Goal: Task Accomplishment & Management: Manage account settings

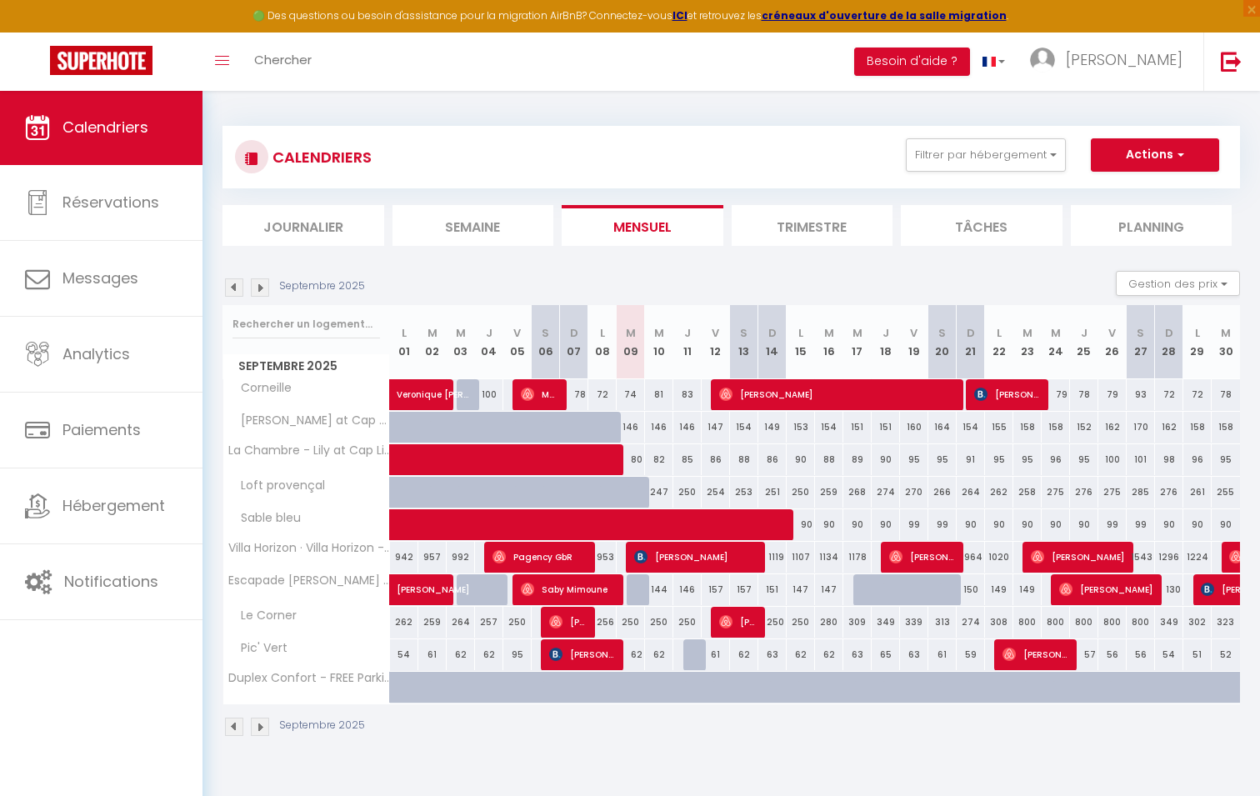
click at [990, 137] on div "CALENDRIERS Filtrer par hébergement Tous Corneille Pic' Vert Duplex Confort - F…" at bounding box center [730, 157] width 1017 height 62
drag, startPoint x: 994, startPoint y: 146, endPoint x: 986, endPoint y: 168, distance: 23.7
click at [994, 146] on button "Filtrer par hébergement" at bounding box center [986, 154] width 160 height 33
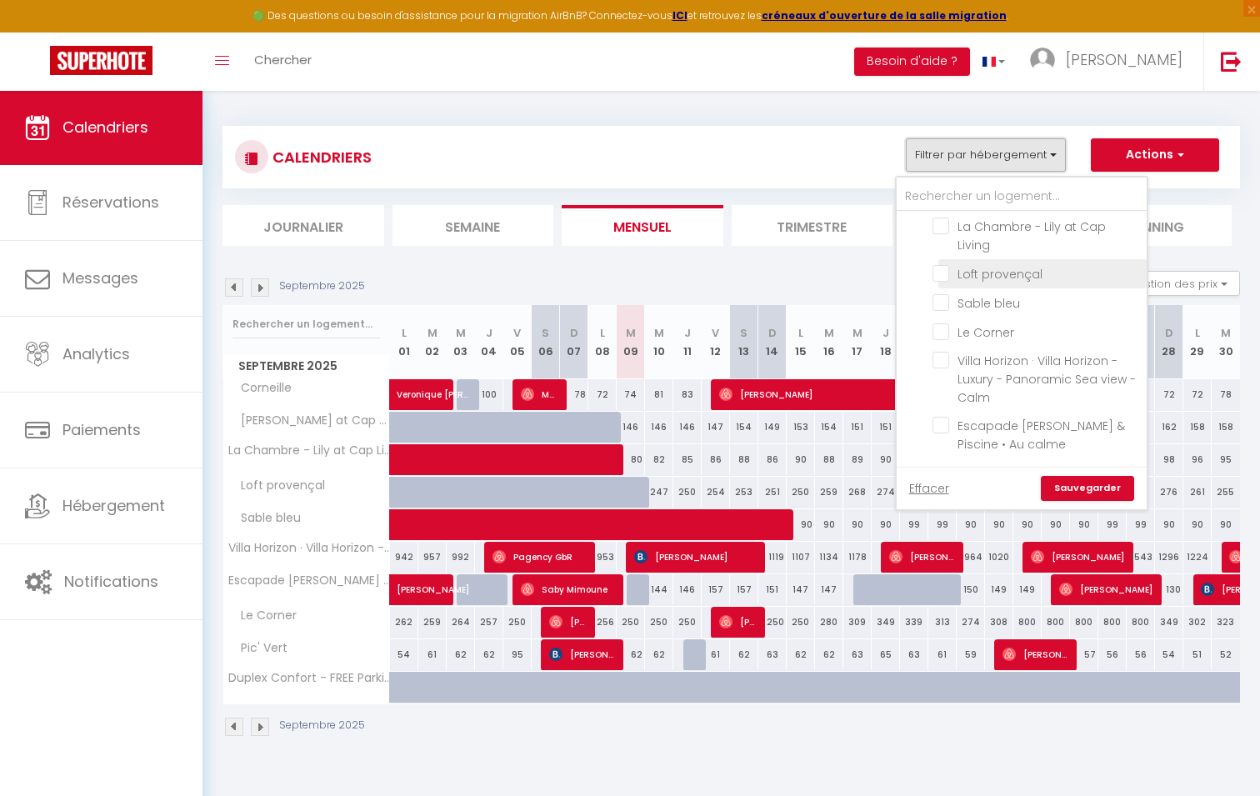
scroll to position [143, 0]
click at [943, 280] on li "Loft provençal" at bounding box center [1042, 274] width 208 height 29
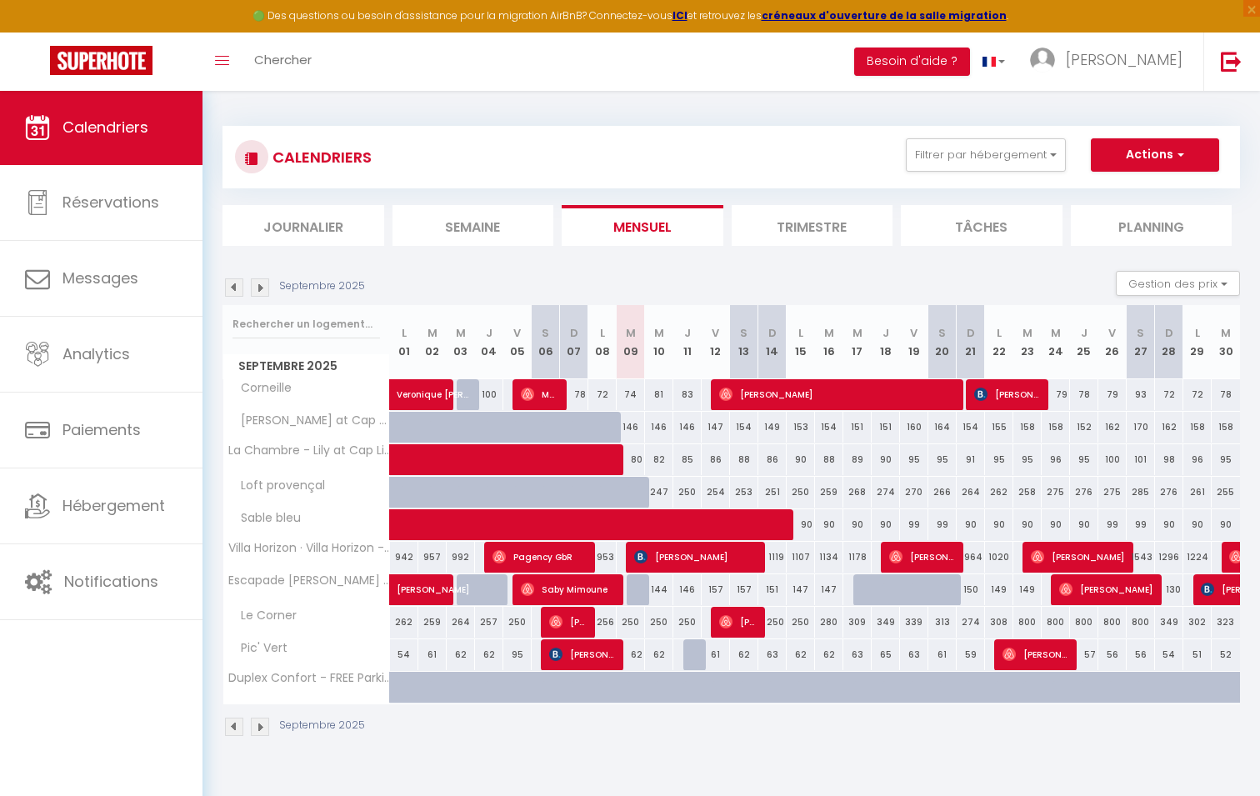
click at [942, 303] on div "Septembre 2025 Gestion des prix Nb Nuits minimum Règles Disponibilité" at bounding box center [730, 288] width 1017 height 34
click at [995, 151] on button "Filtrer par hébergement" at bounding box center [986, 154] width 160 height 33
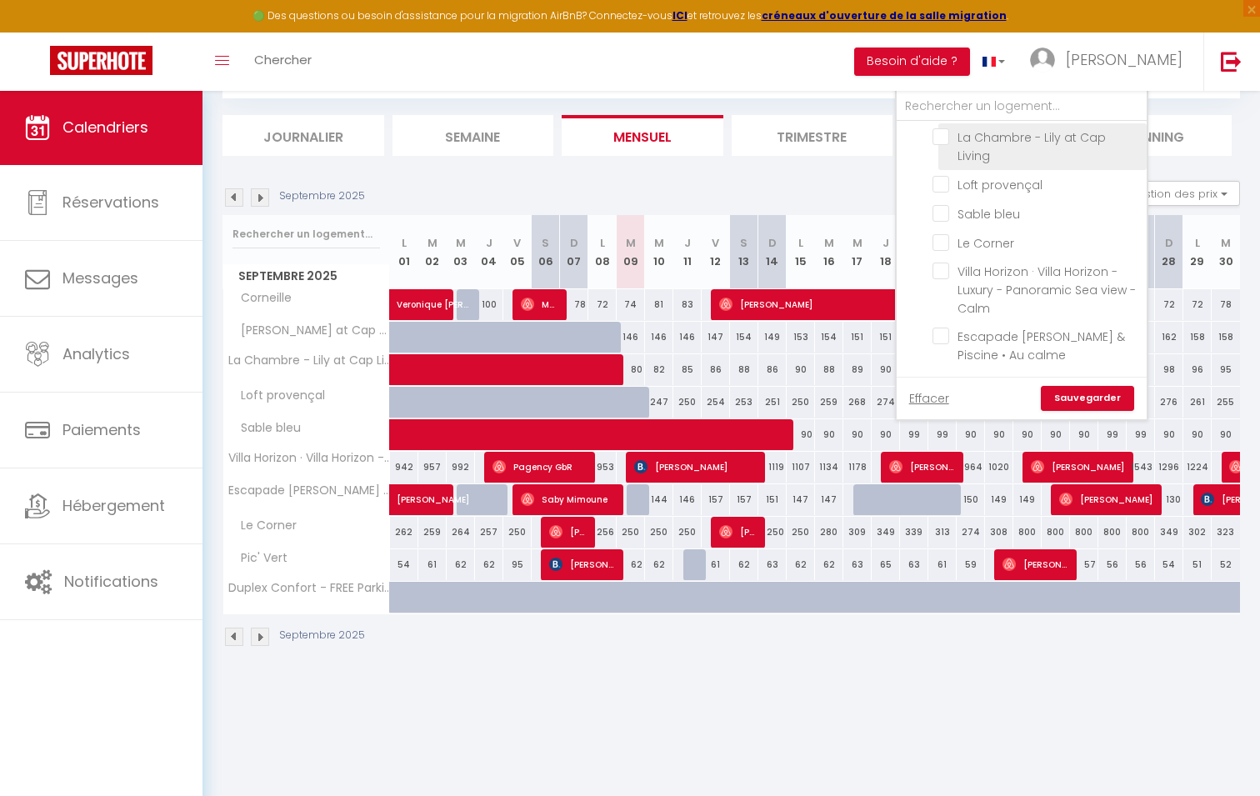
scroll to position [90, 0]
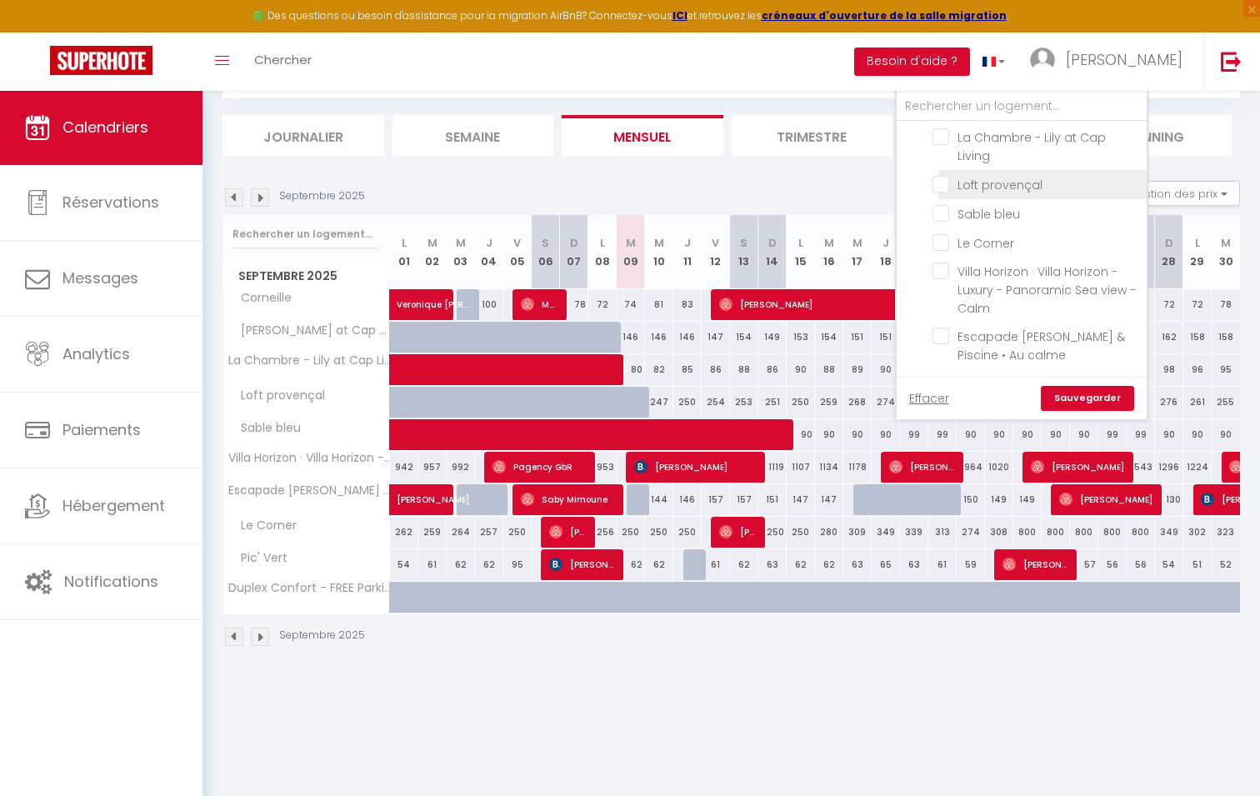
click at [950, 179] on input "Loft provençal" at bounding box center [1036, 183] width 208 height 17
checkbox input "true"
checkbox input "false"
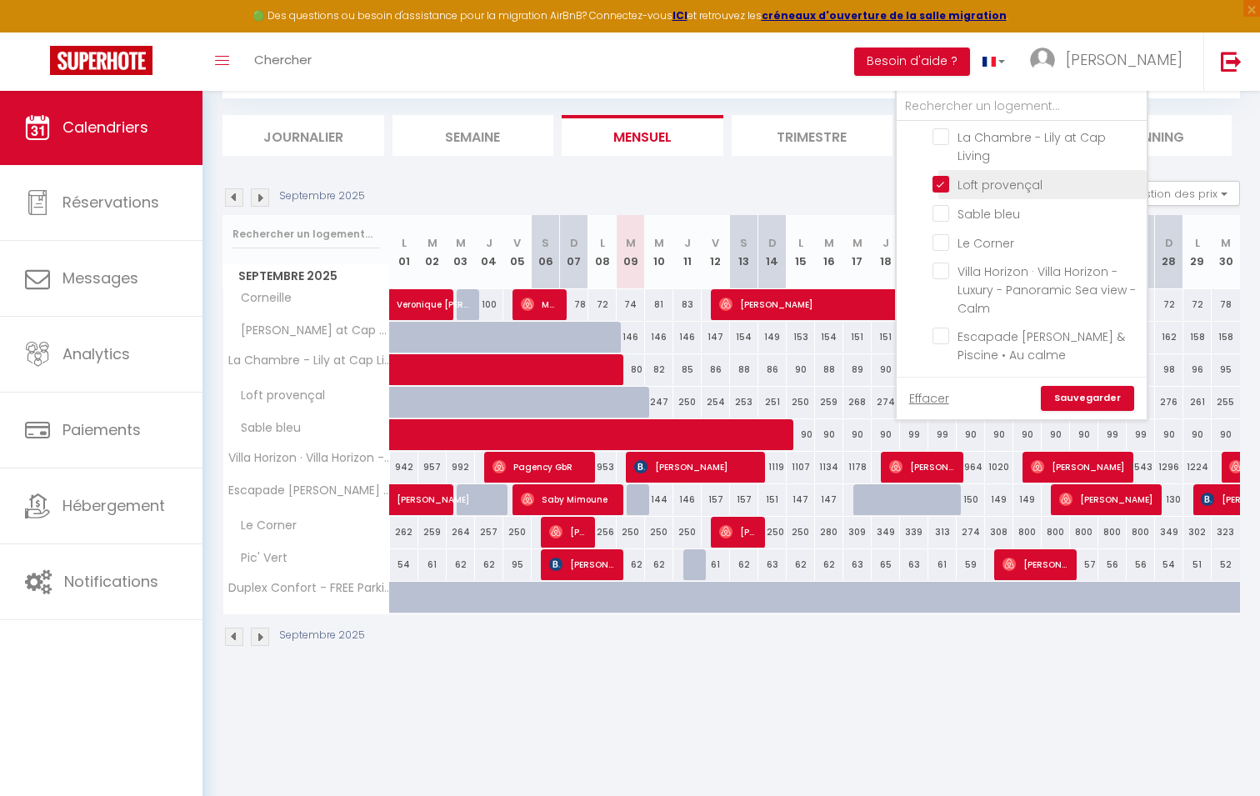
checkbox input "false"
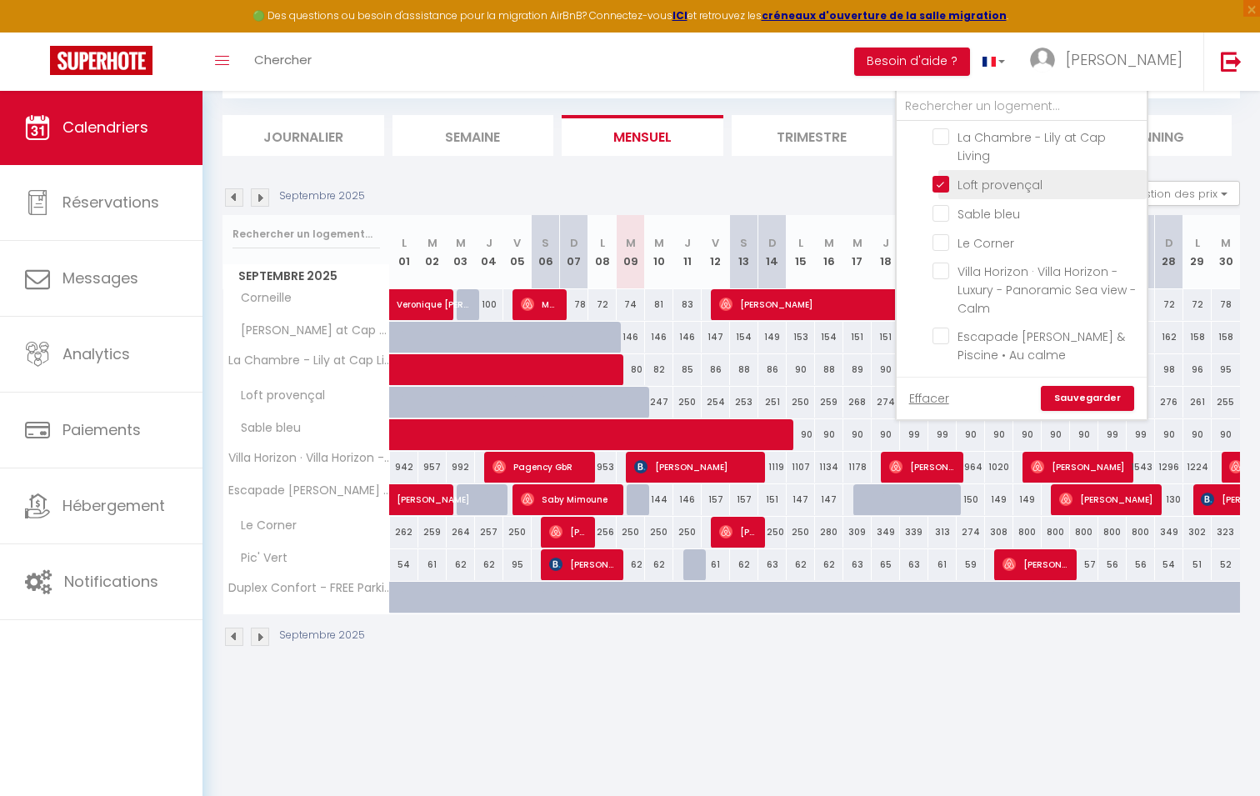
checkbox input "false"
click at [945, 208] on input "Sable bleu" at bounding box center [1036, 212] width 208 height 17
checkbox input "true"
checkbox input "false"
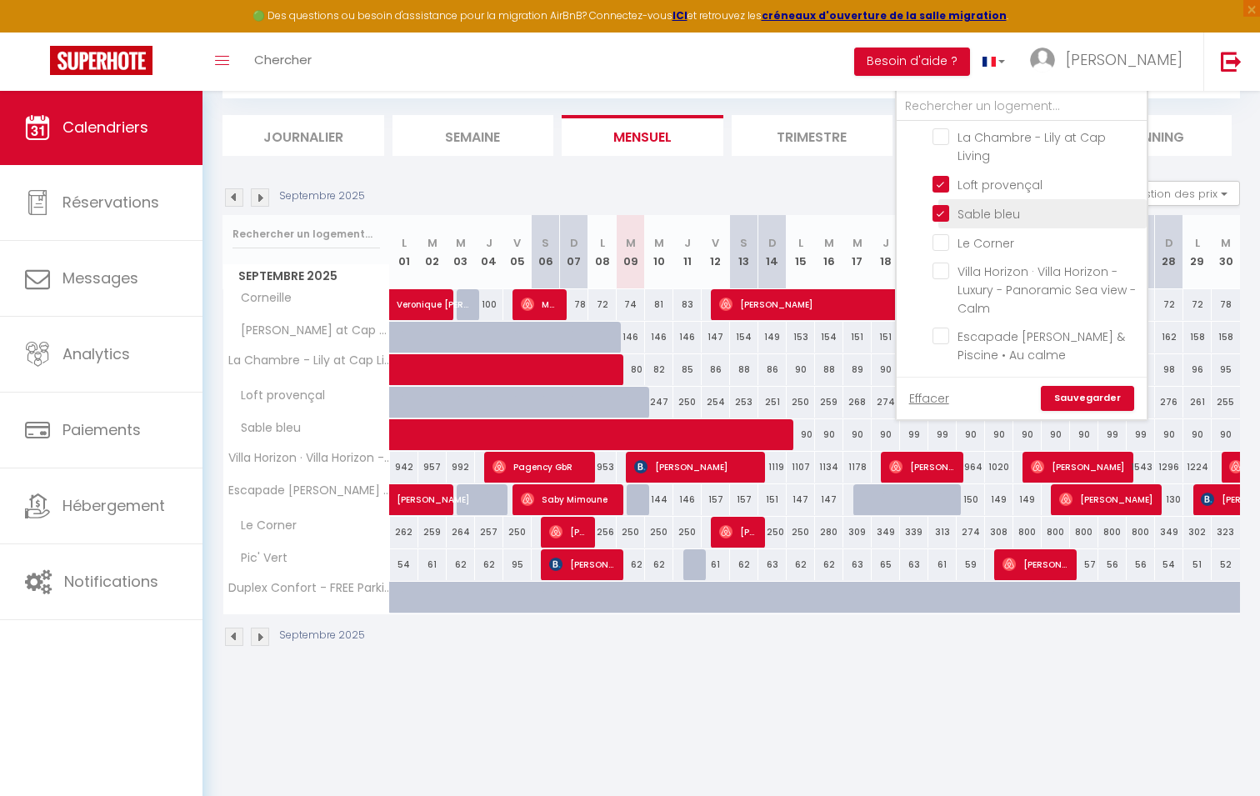
checkbox input "false"
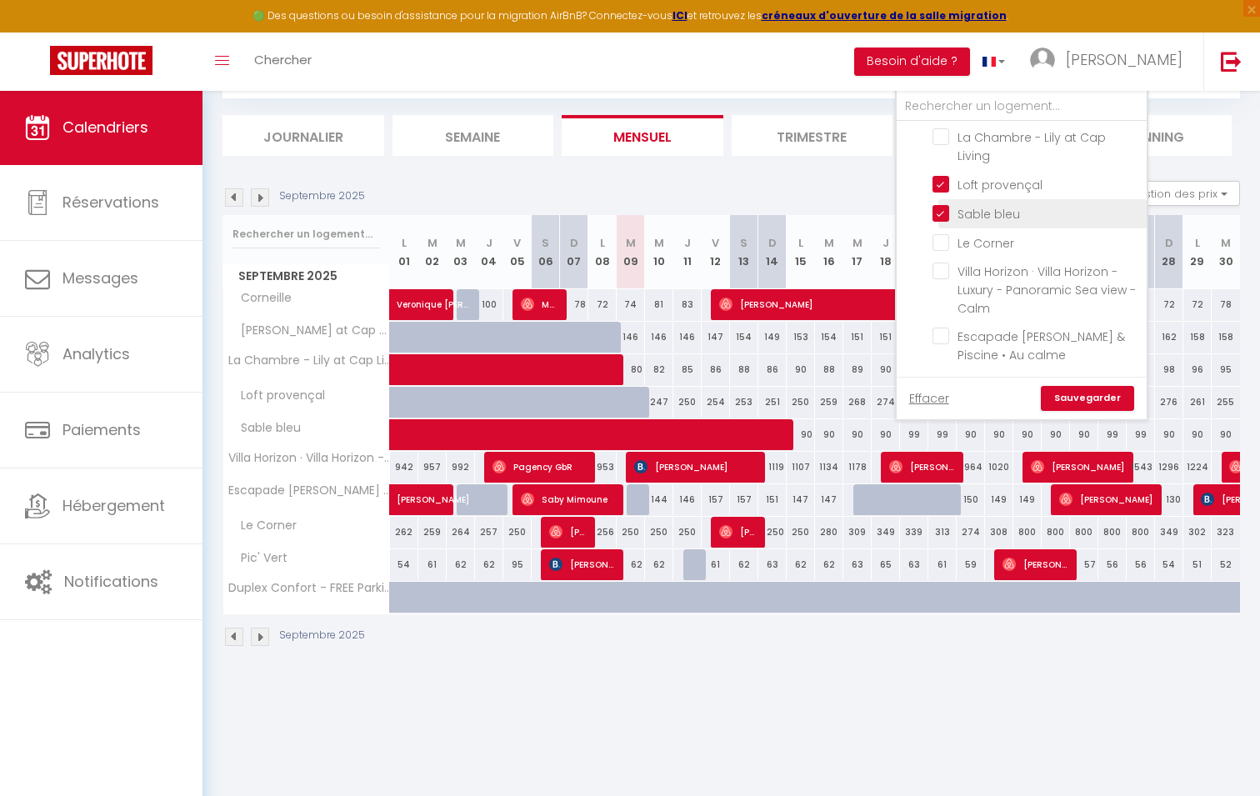
checkbox input "false"
click at [945, 229] on li "Le Corner" at bounding box center [1042, 242] width 208 height 29
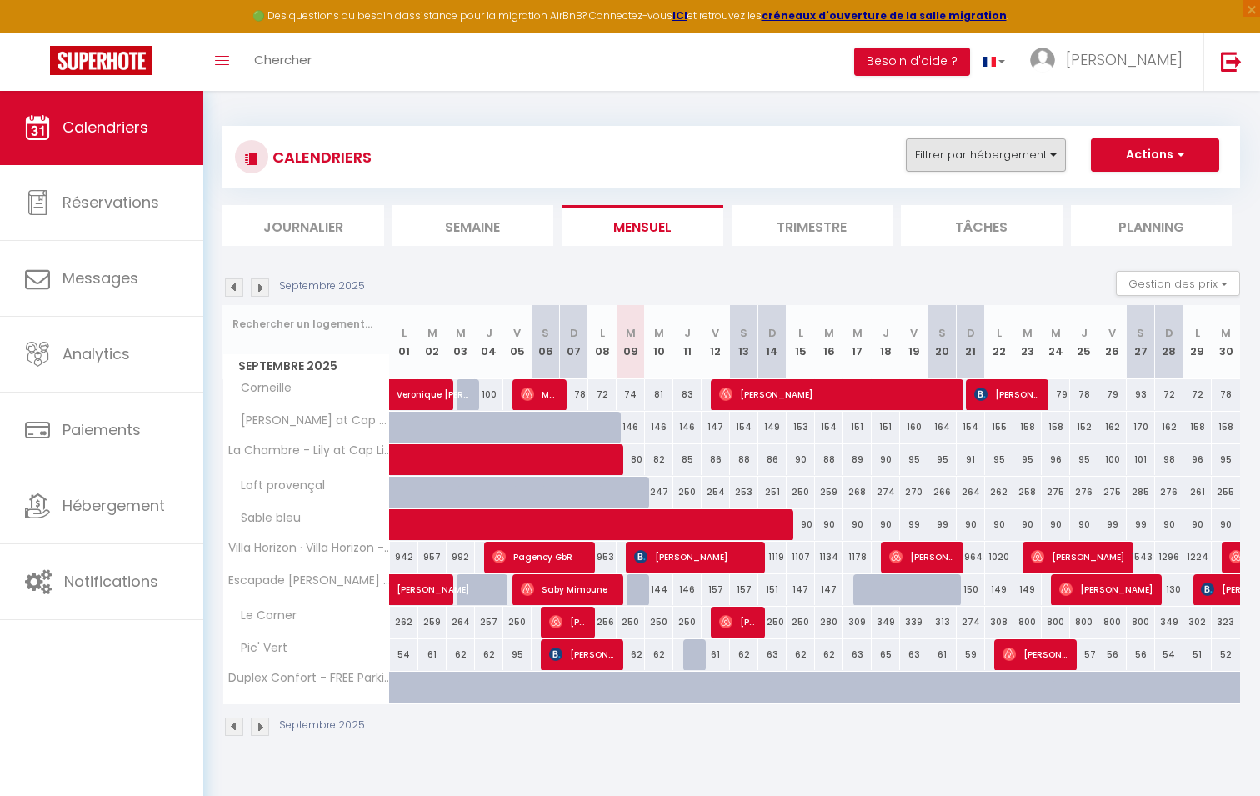
scroll to position [-1, 0]
click at [992, 153] on button "Filtrer par hébergement" at bounding box center [986, 154] width 160 height 33
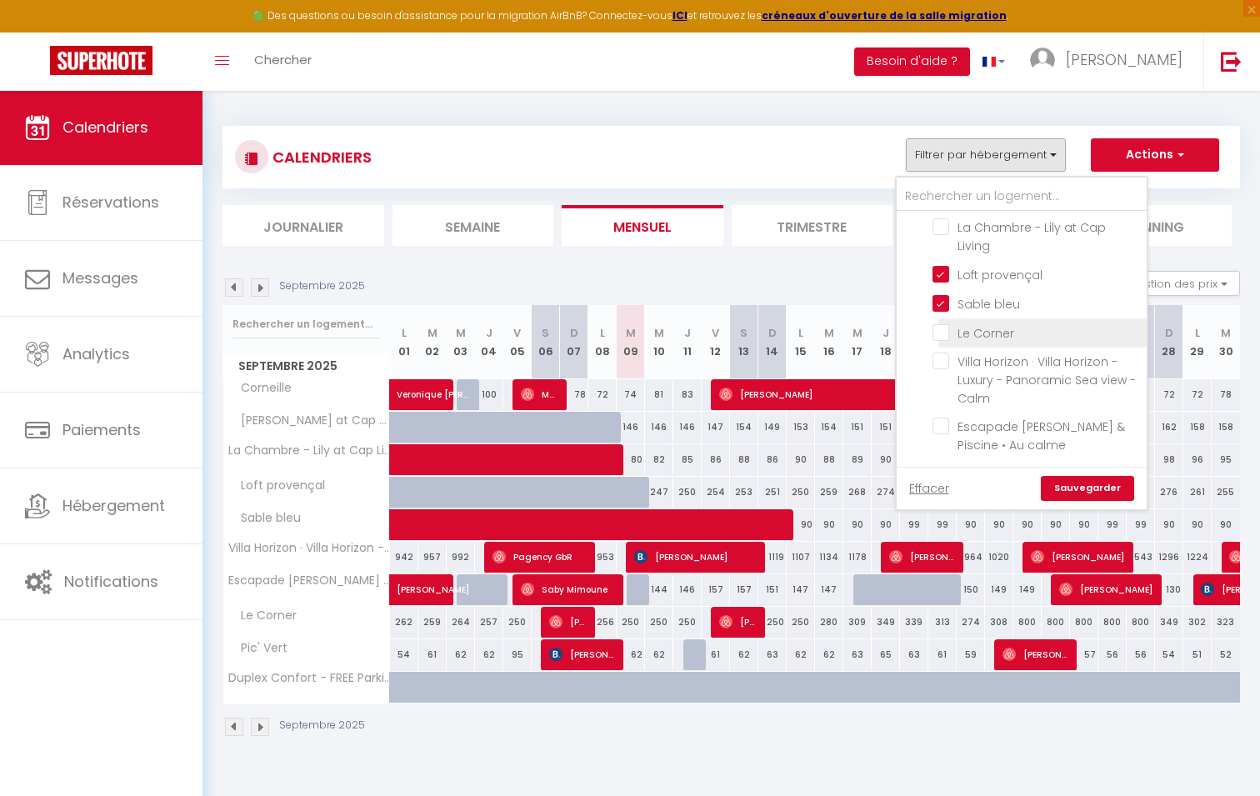
click at [944, 332] on input "Le Corner" at bounding box center [1036, 331] width 208 height 17
checkbox input "true"
checkbox input "false"
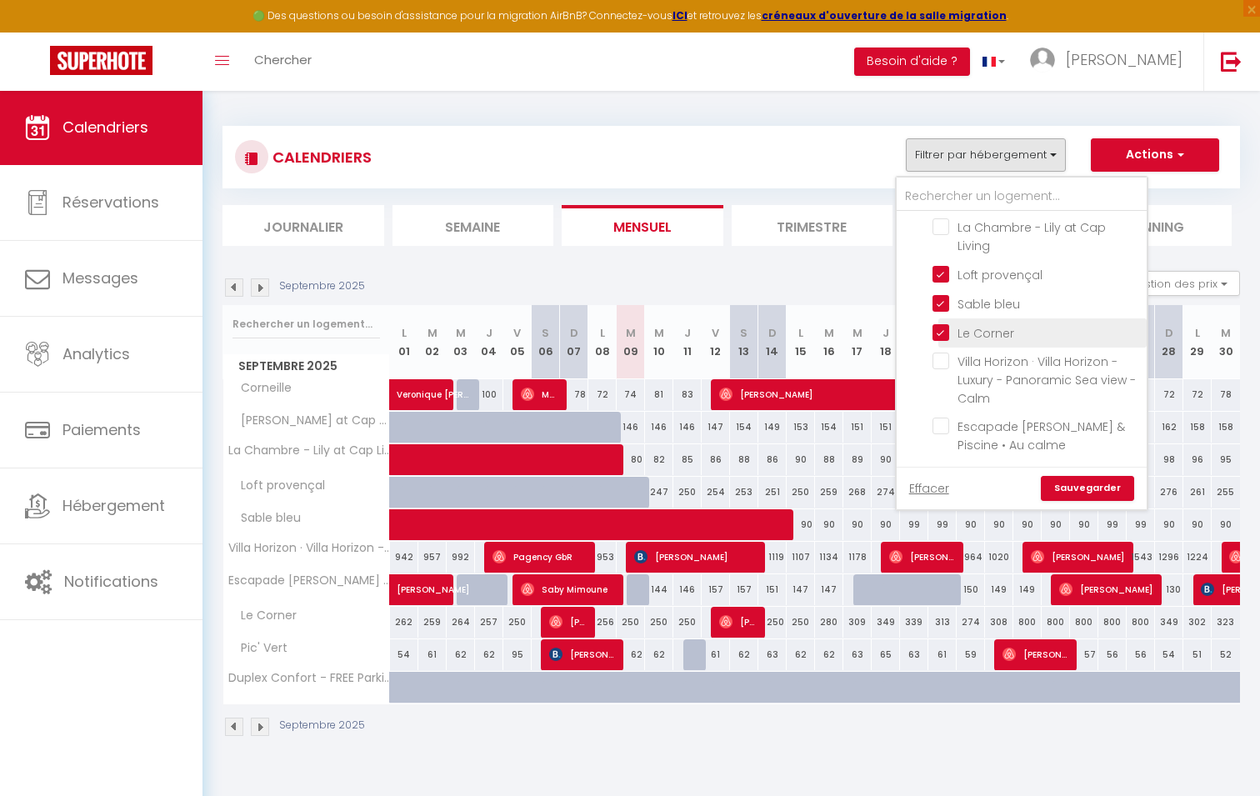
checkbox input "false"
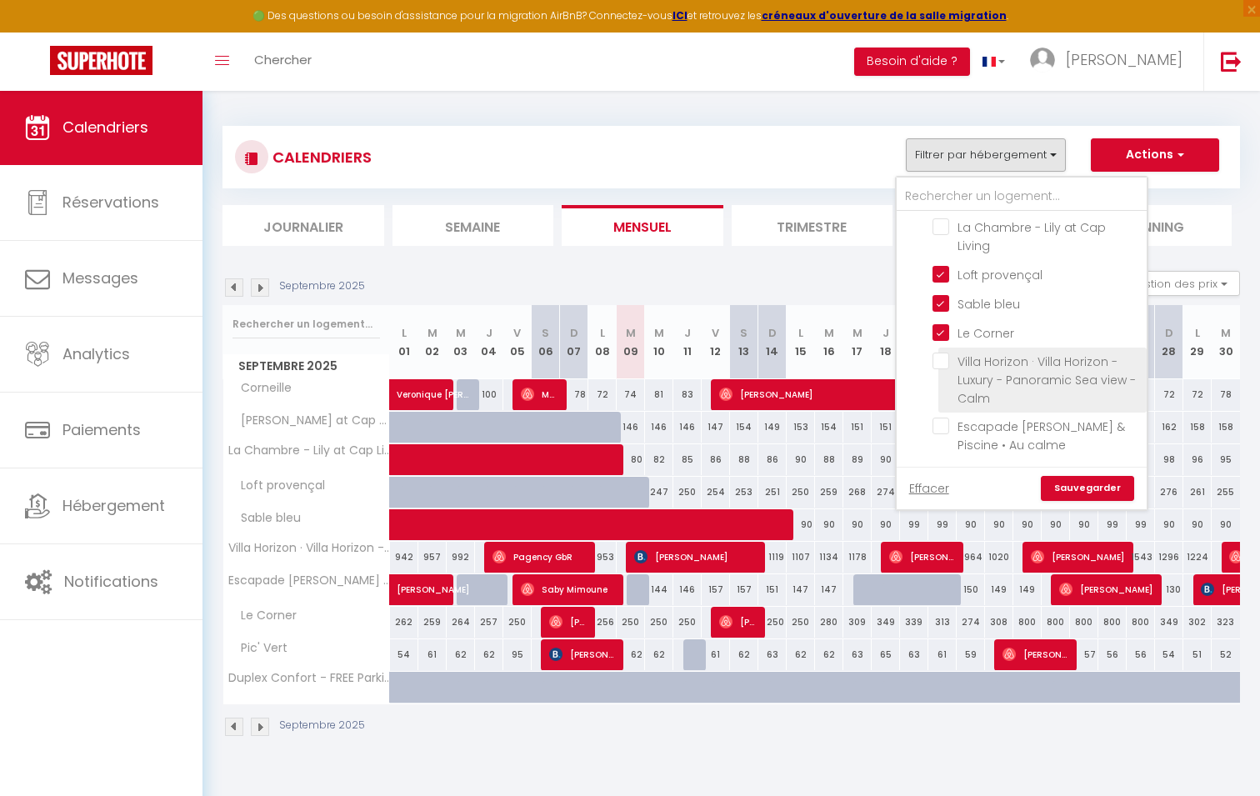
click at [943, 368] on input "Villa Horizon · Villa Horizon - Luxury - Panoramic Sea view - Calm" at bounding box center [1036, 360] width 208 height 17
checkbox input "true"
checkbox input "false"
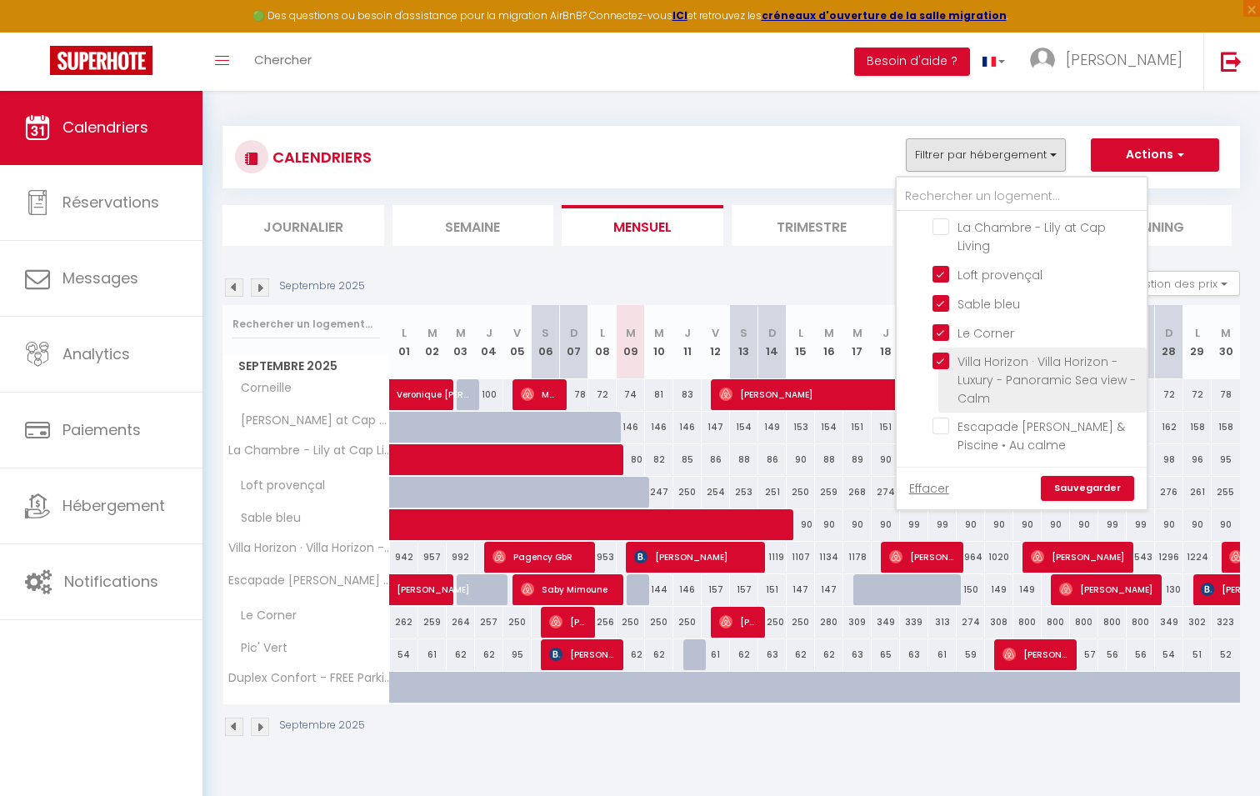
checkbox input "false"
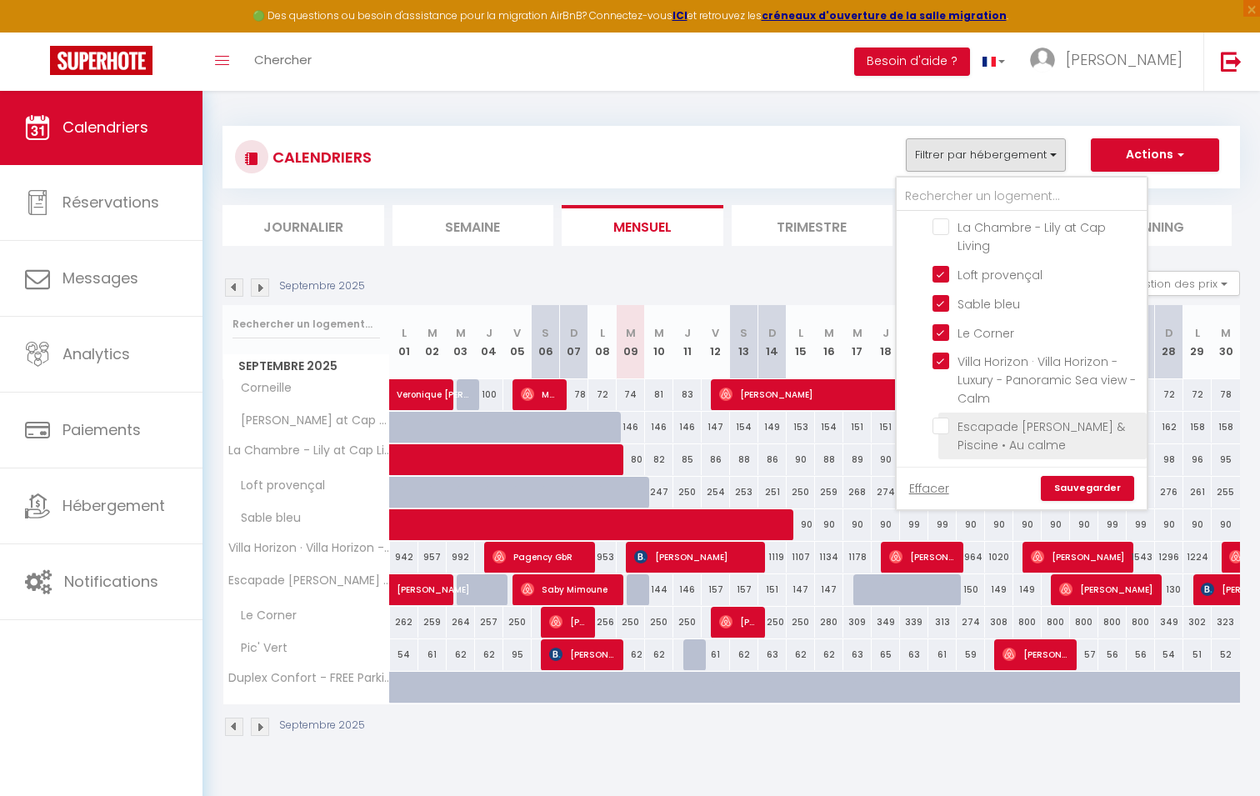
click at [940, 430] on input "Escapade [PERSON_NAME] & Piscine • Au calme" at bounding box center [1036, 425] width 208 height 17
checkbox input "true"
checkbox input "false"
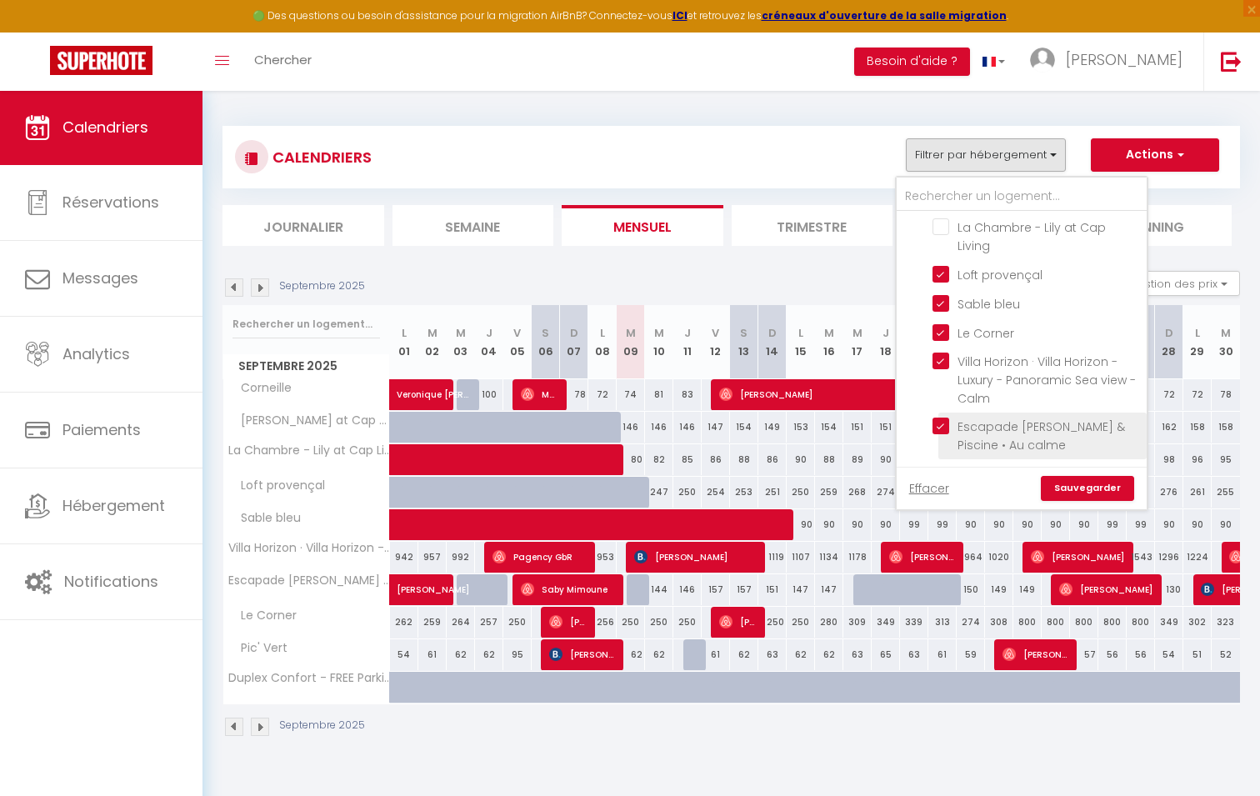
checkbox input "false"
click at [1071, 487] on link "Sauvegarder" at bounding box center [1086, 488] width 93 height 25
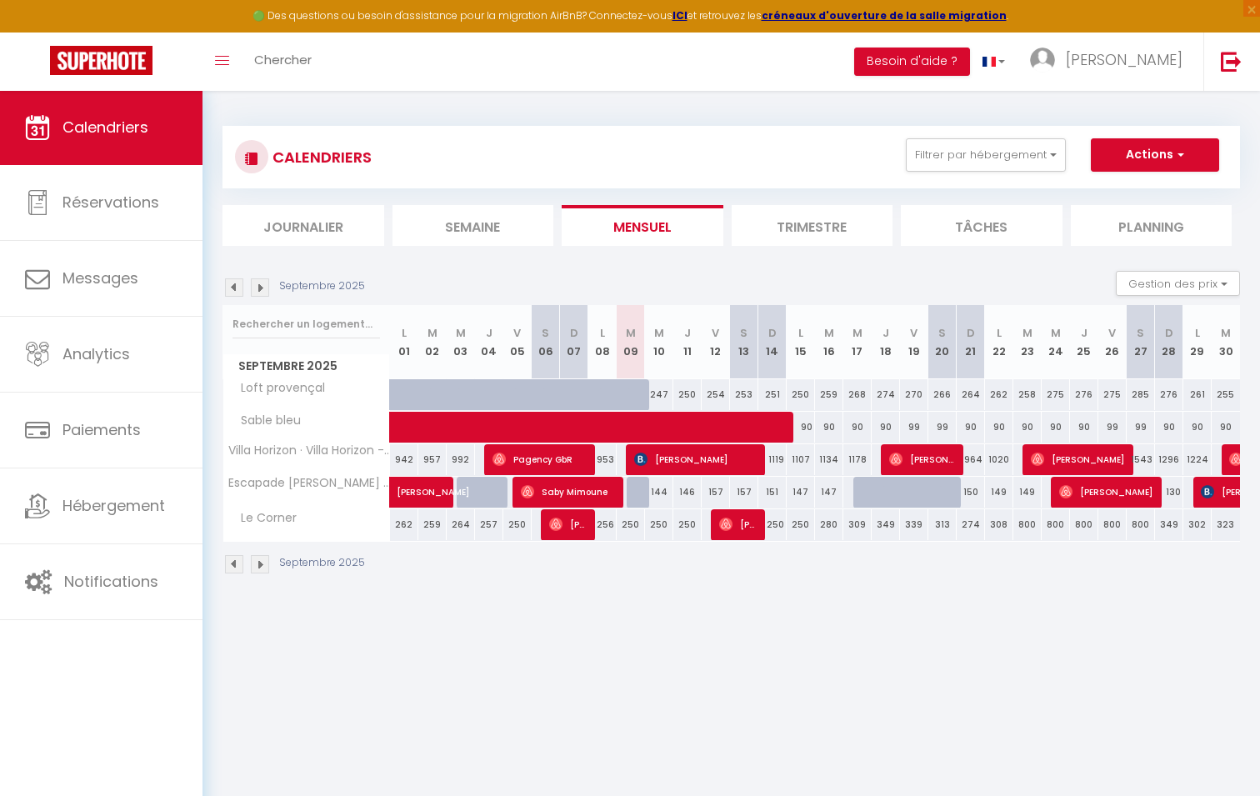
click at [234, 286] on img at bounding box center [234, 287] width 18 height 18
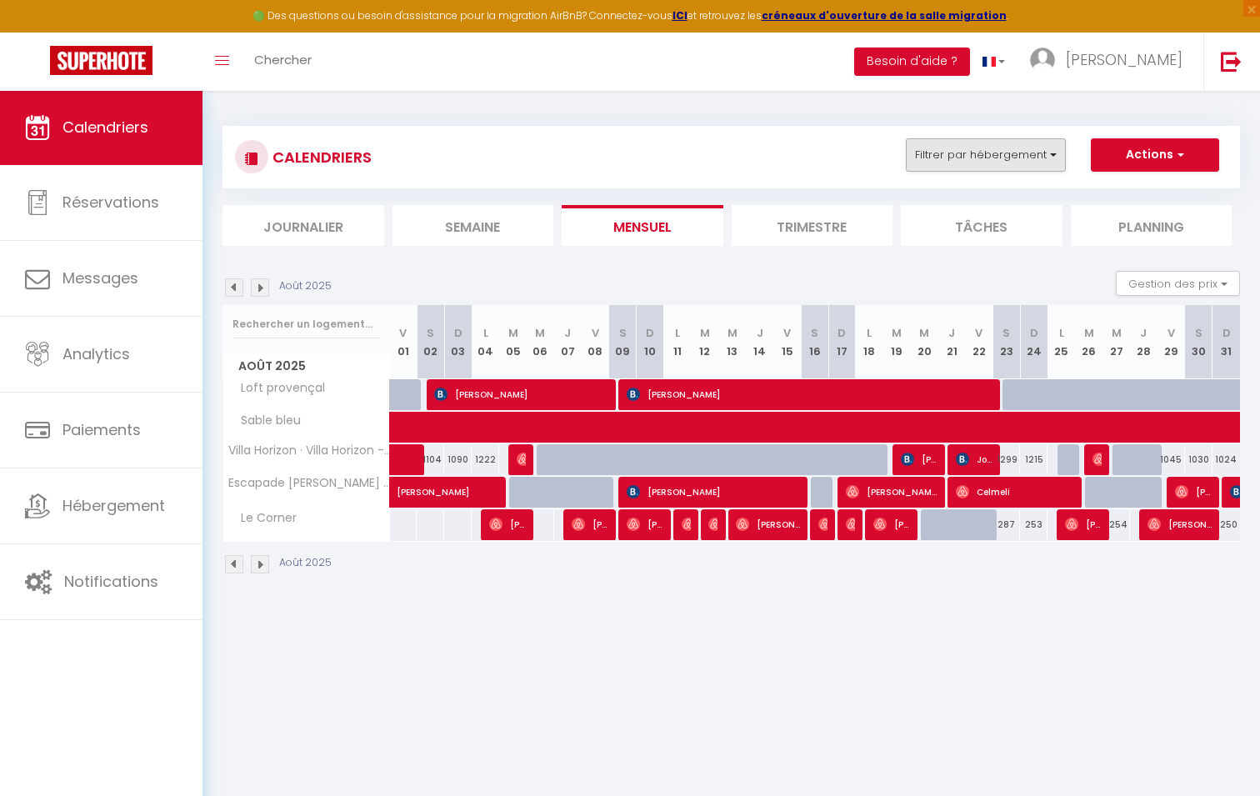
click at [1020, 152] on button "Filtrer par hébergement" at bounding box center [986, 154] width 160 height 33
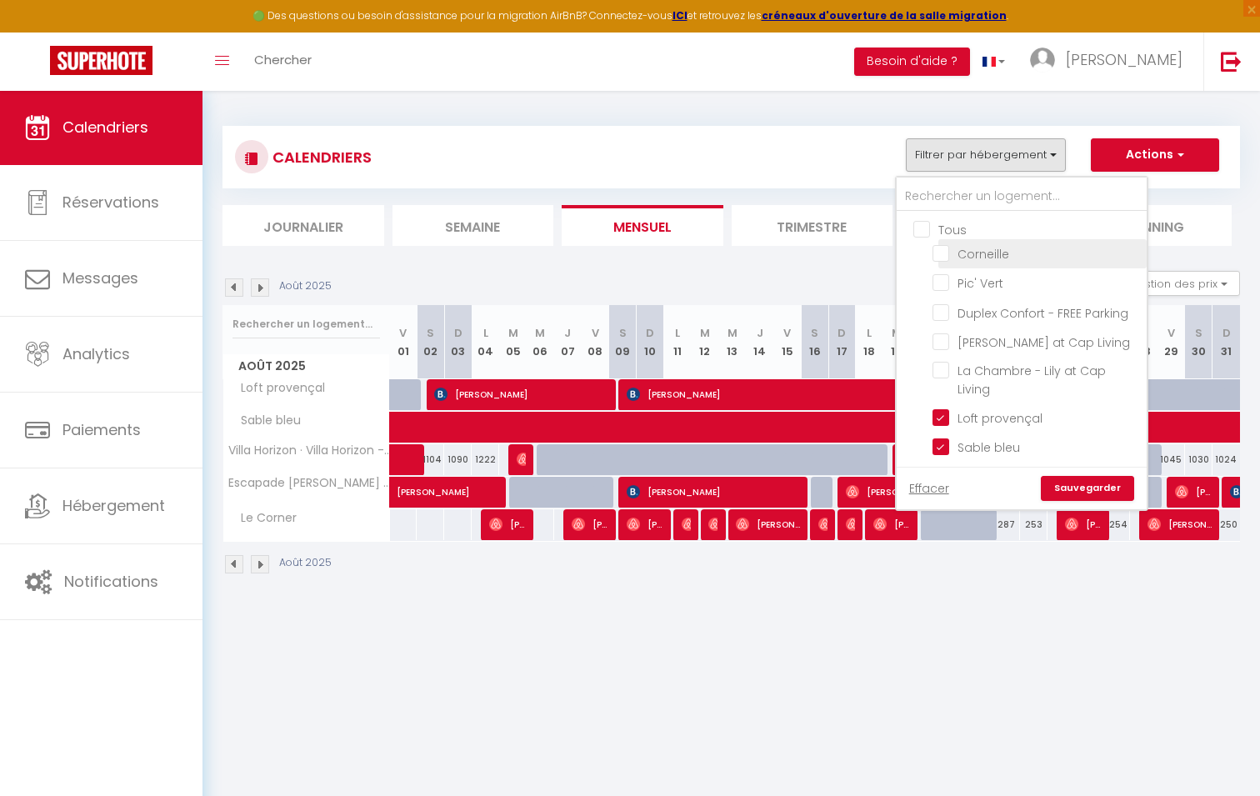
click at [940, 253] on input "Corneille" at bounding box center [1036, 252] width 208 height 17
checkbox input "true"
checkbox input "false"
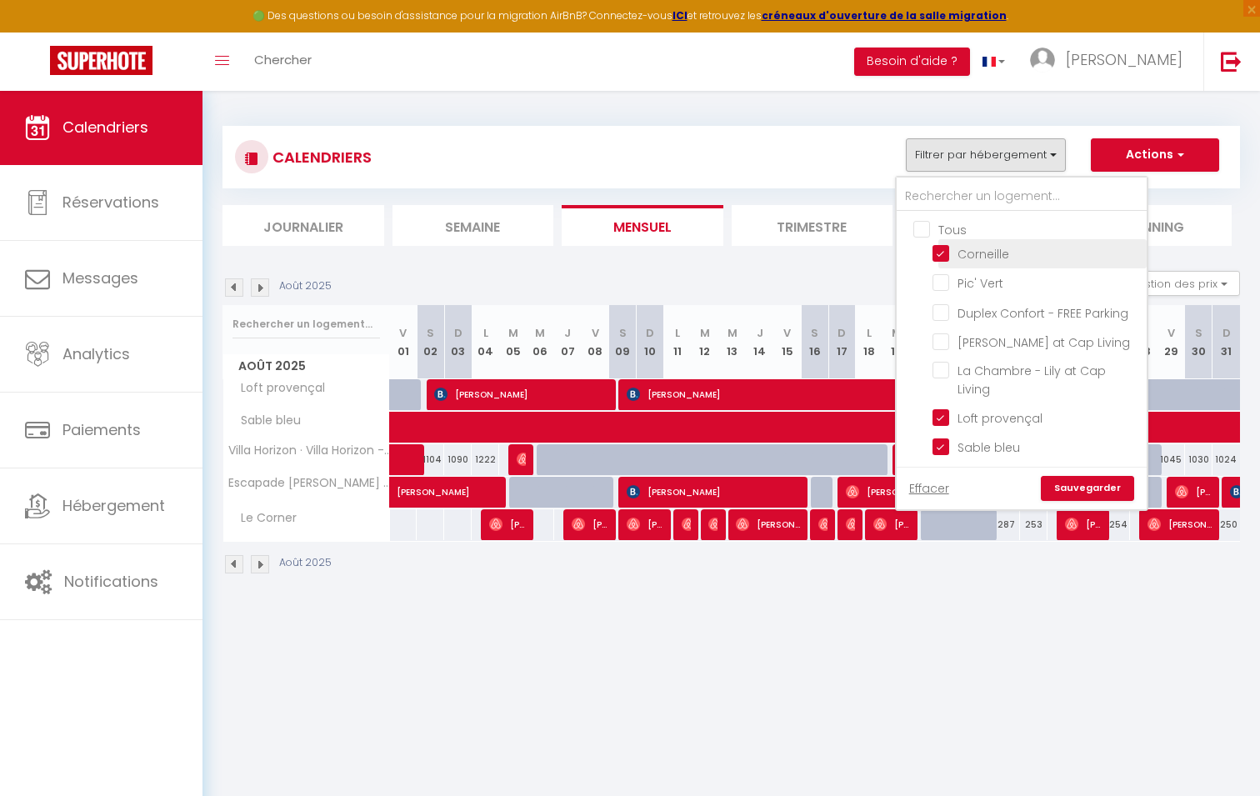
checkbox input "false"
click at [941, 273] on input "Pic' Vert" at bounding box center [1036, 281] width 208 height 17
checkbox input "true"
checkbox input "false"
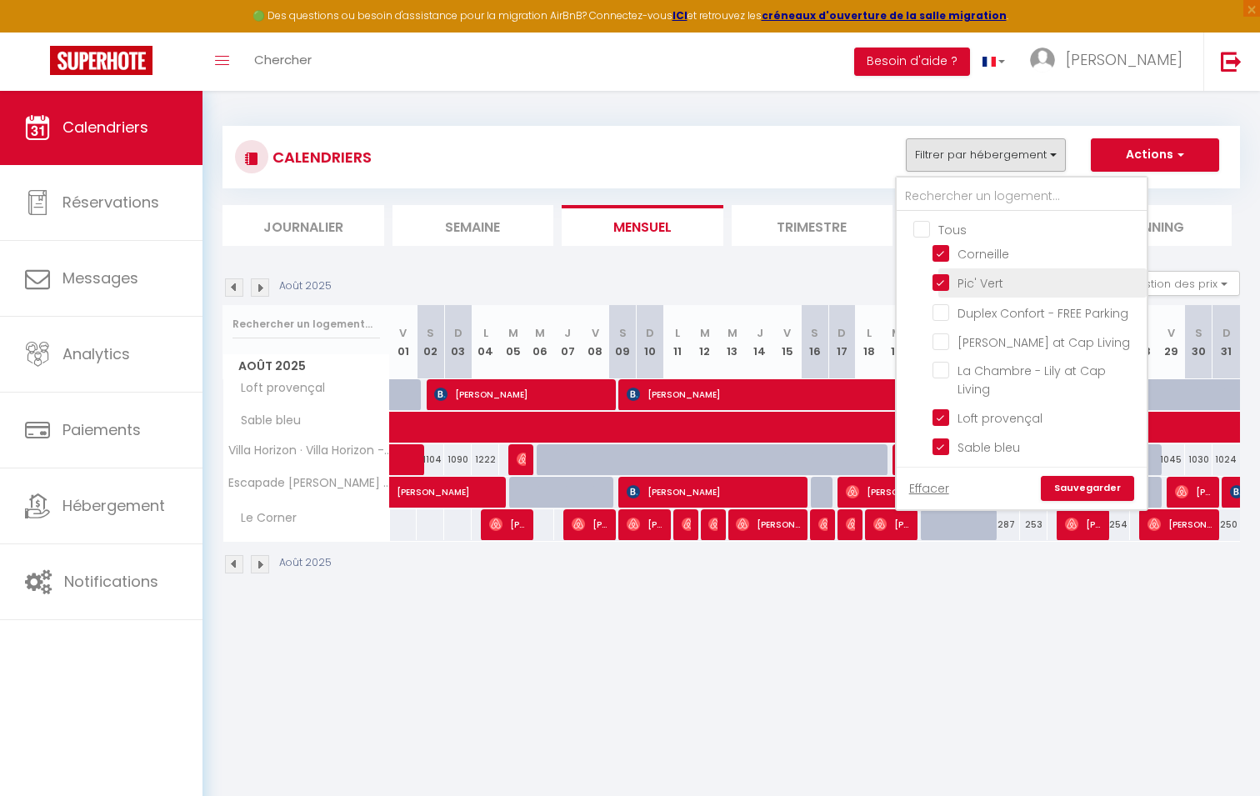
checkbox input "false"
click at [1074, 469] on div "Effacer Sauvegarder" at bounding box center [1021, 488] width 250 height 42
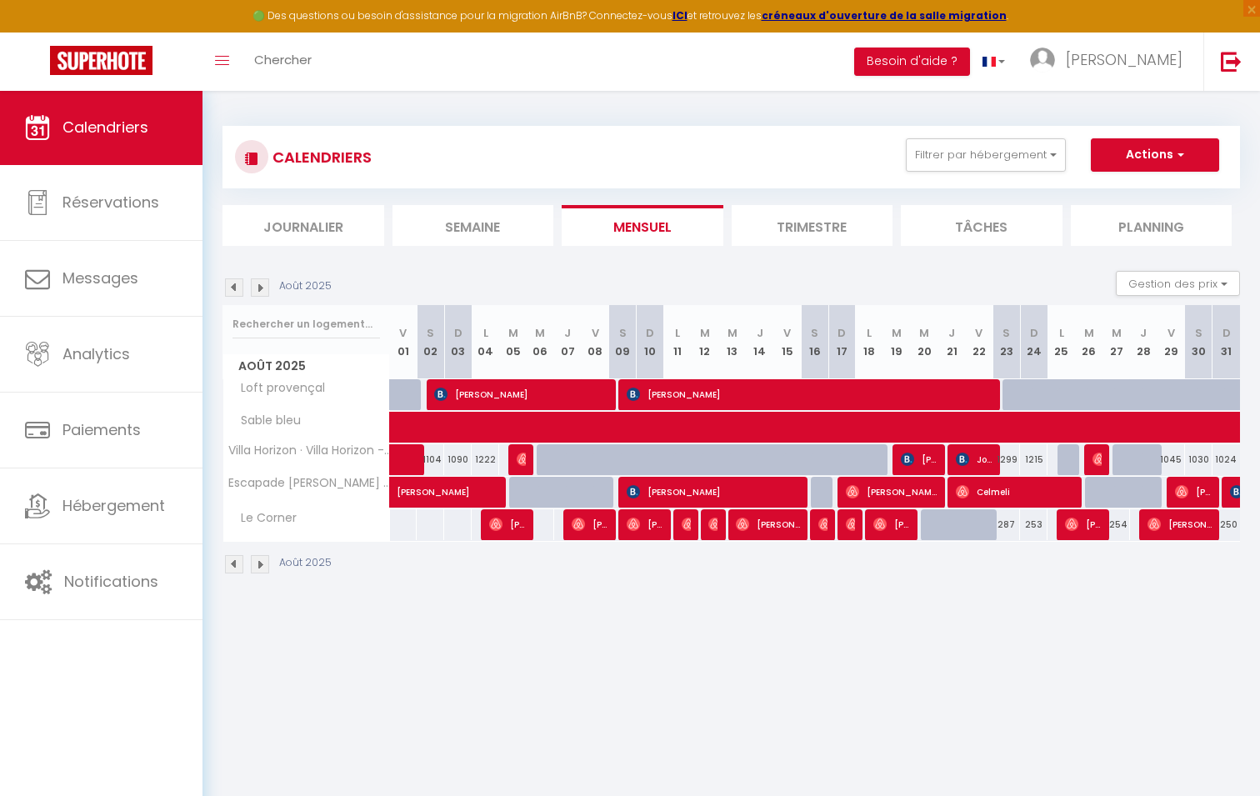
click at [1077, 479] on div at bounding box center [1067, 492] width 27 height 32
type input "150"
type input "Mar 26 Août 2025"
type input "Mer 27 Août 2025"
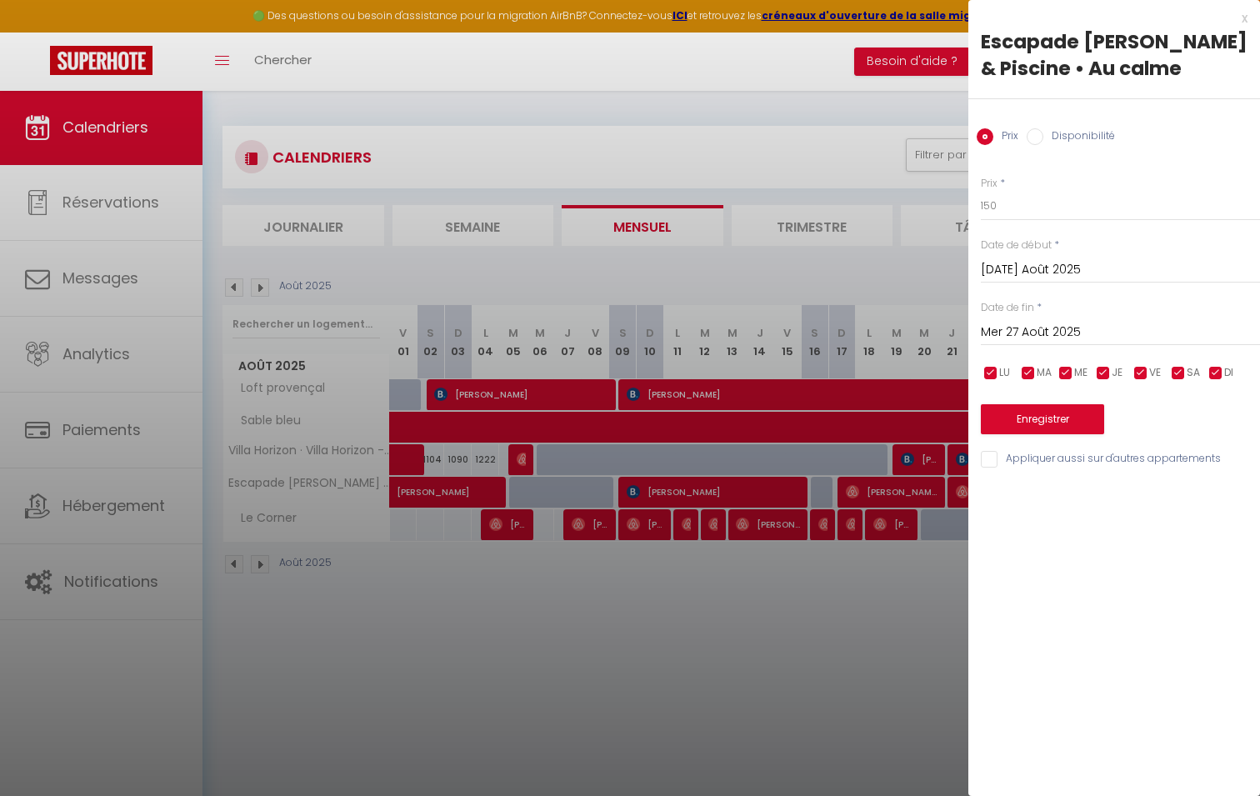
click at [911, 212] on div at bounding box center [630, 398] width 1260 height 796
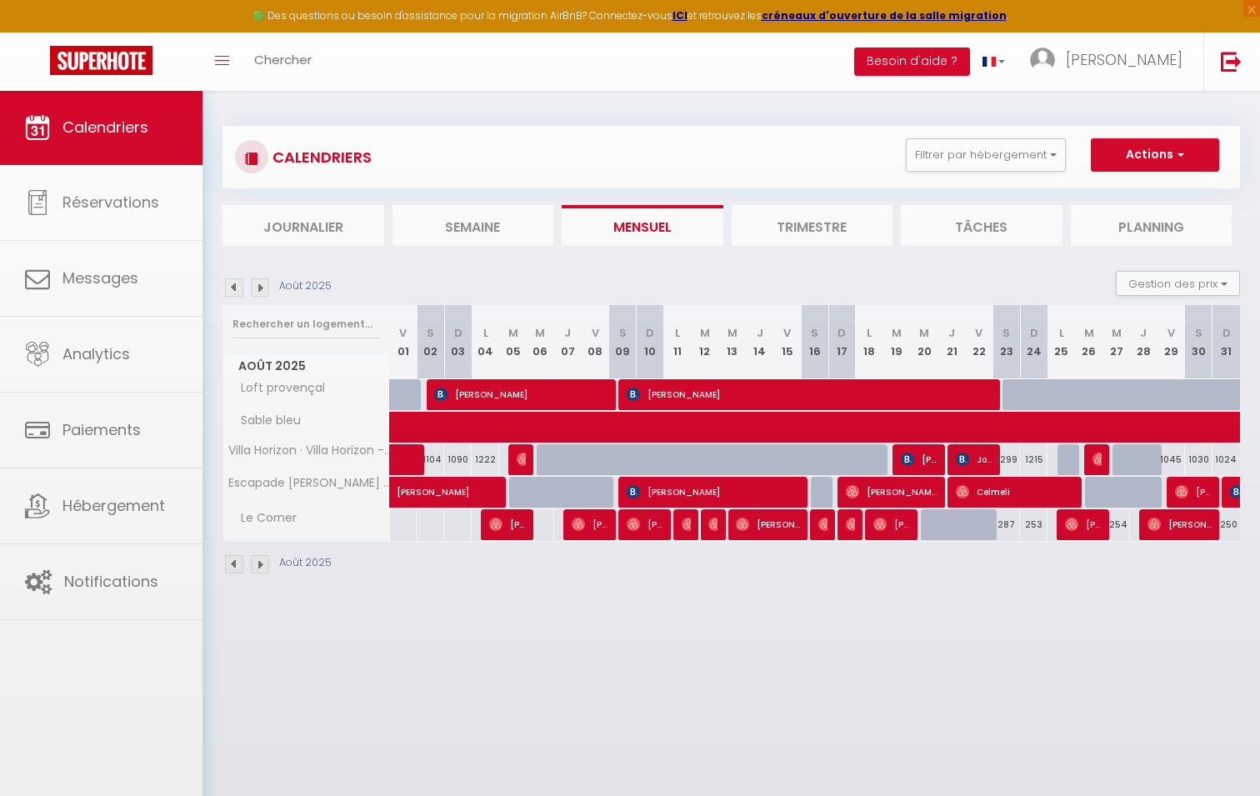
click at [959, 162] on div at bounding box center [630, 398] width 1260 height 796
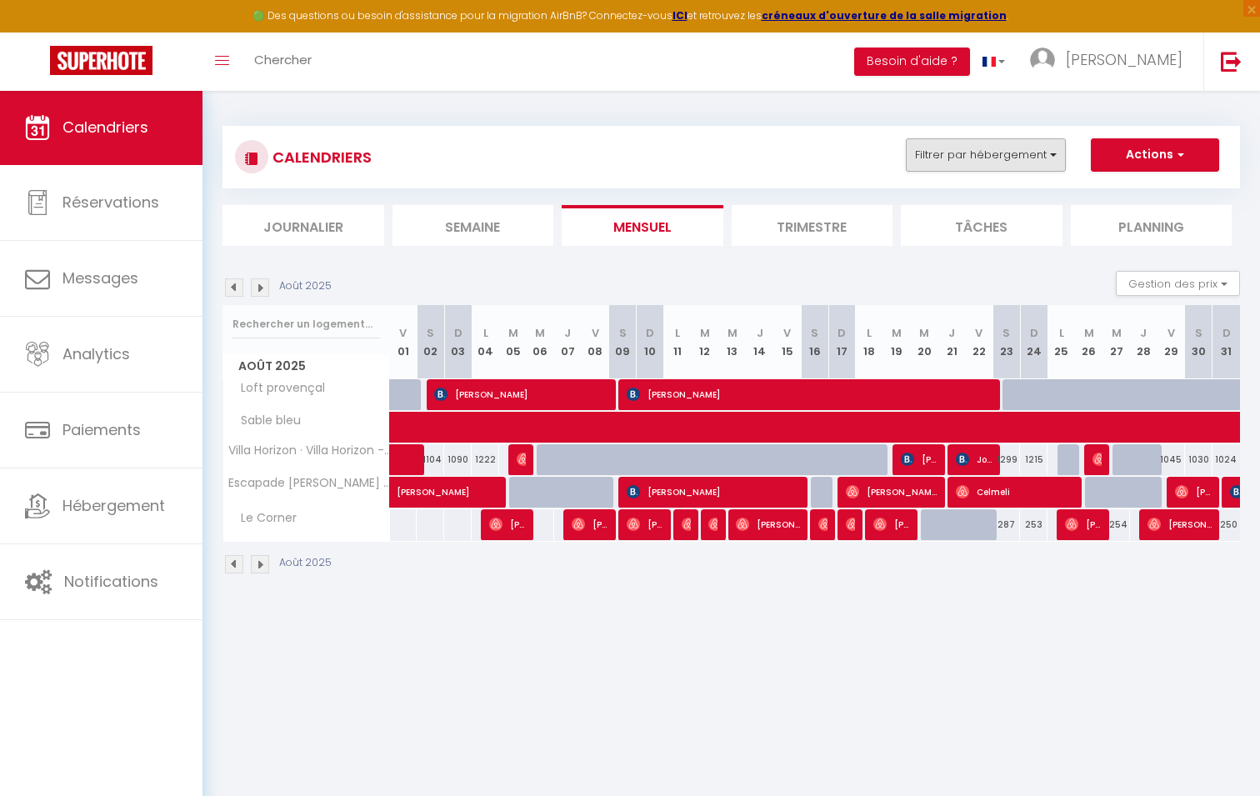
click at [959, 161] on button "Filtrer par hébergement" at bounding box center [986, 154] width 160 height 33
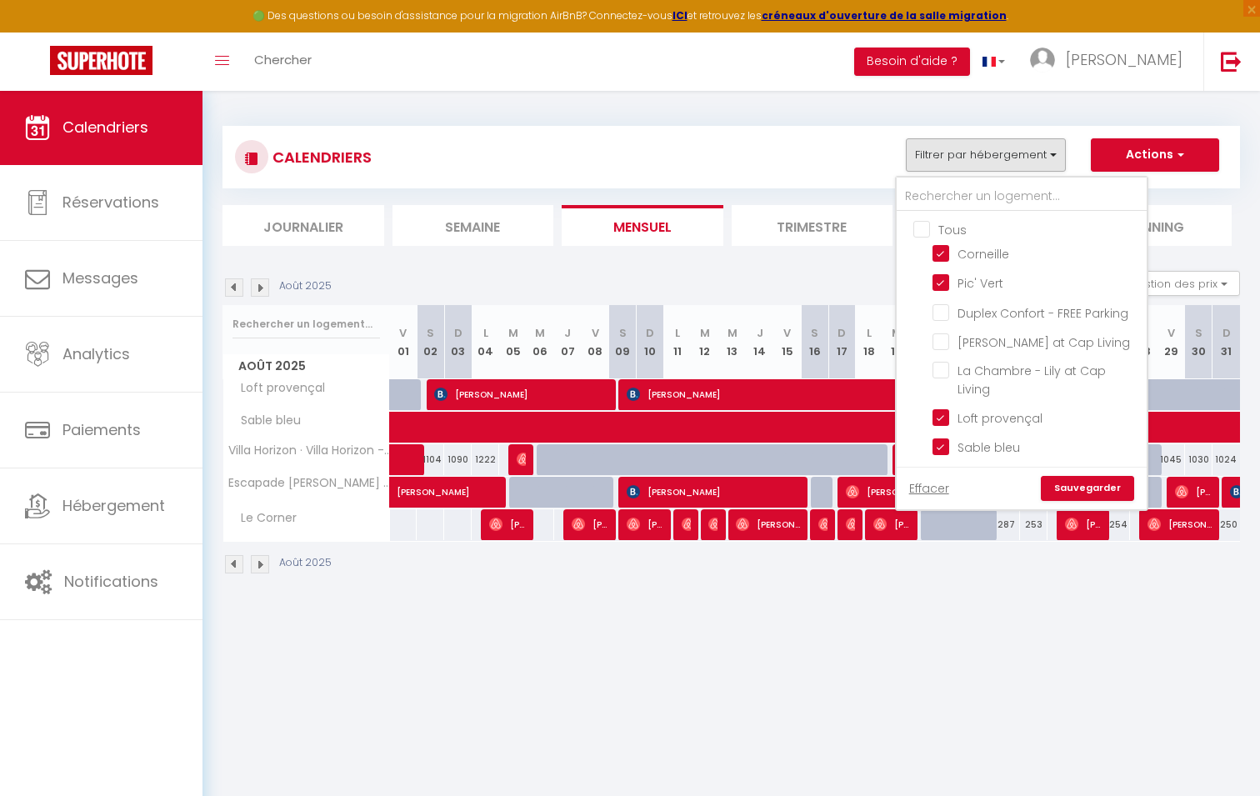
click at [1090, 476] on link "Sauvegarder" at bounding box center [1086, 488] width 93 height 25
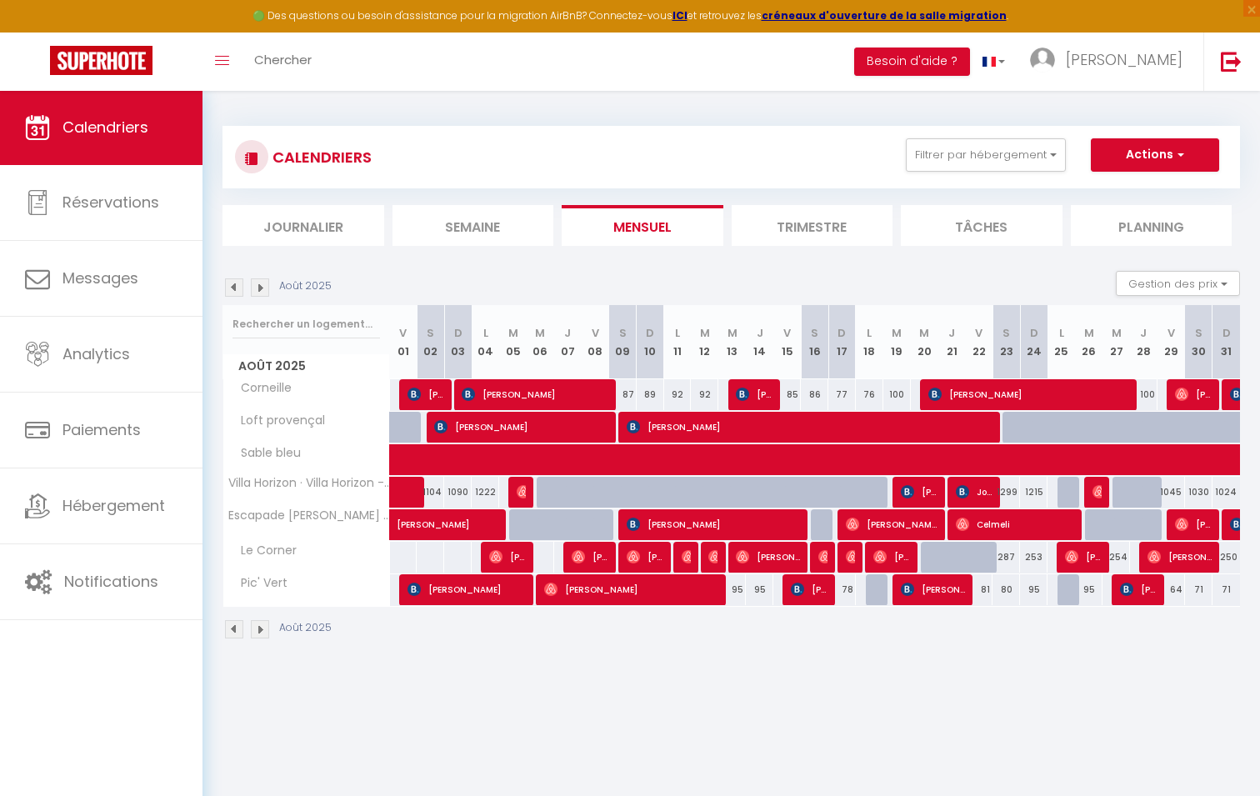
click at [1149, 593] on span "[PERSON_NAME]" at bounding box center [1138, 589] width 37 height 32
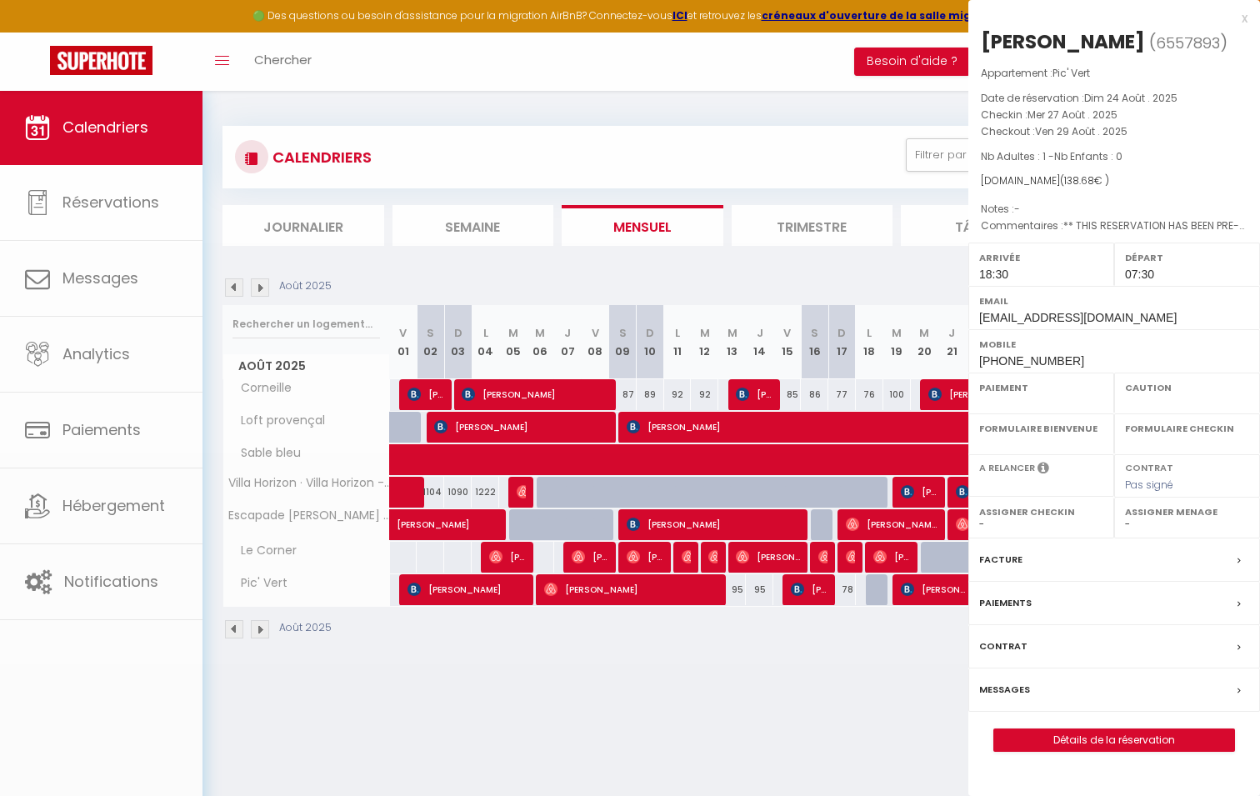
select select "OK"
select select "1"
select select "0"
select select "1"
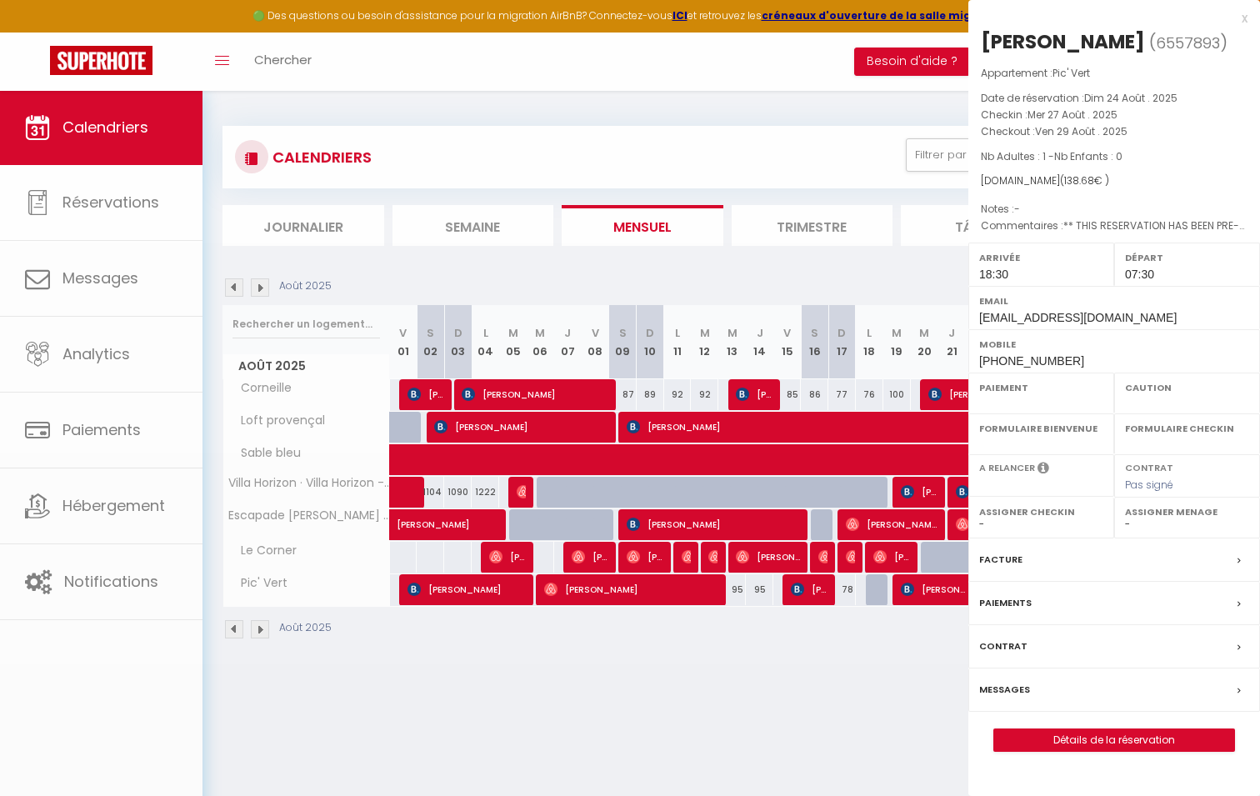
select select
select select "18566"
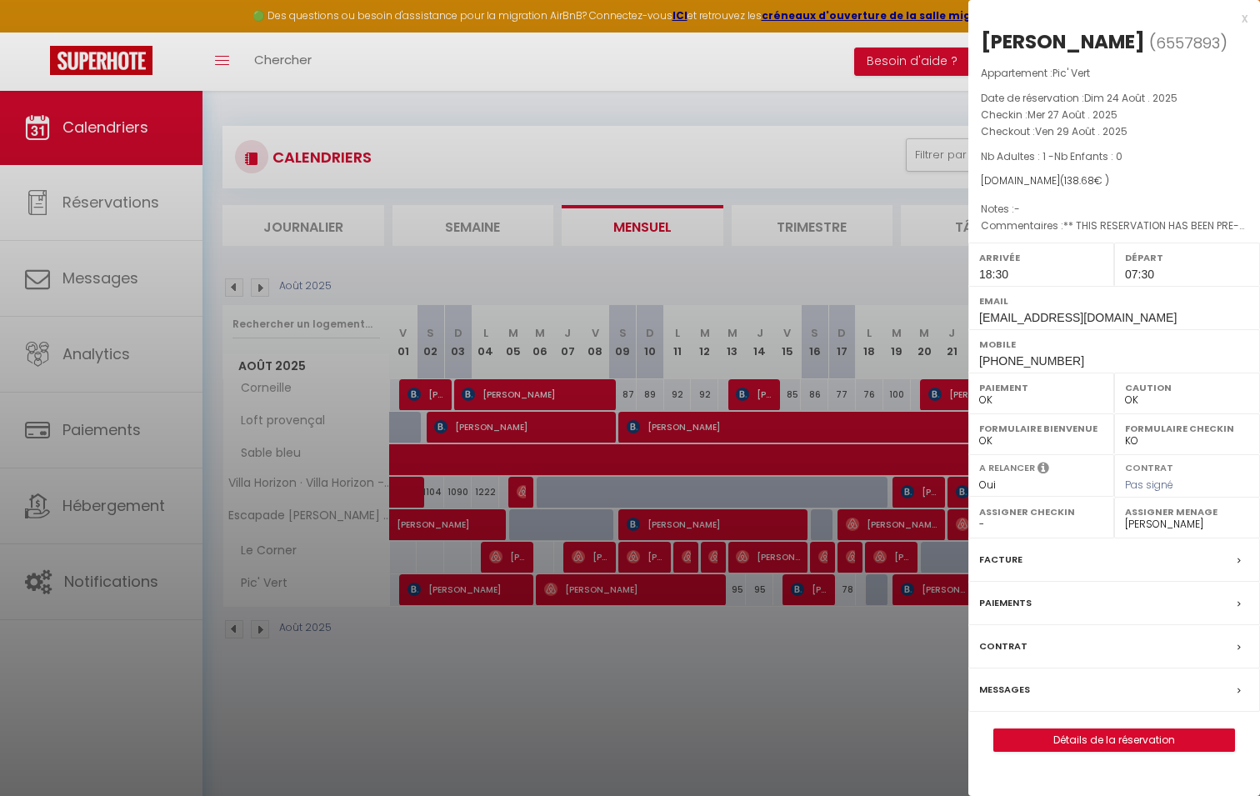
click at [1020, 559] on label "Facture" at bounding box center [1000, 559] width 43 height 17
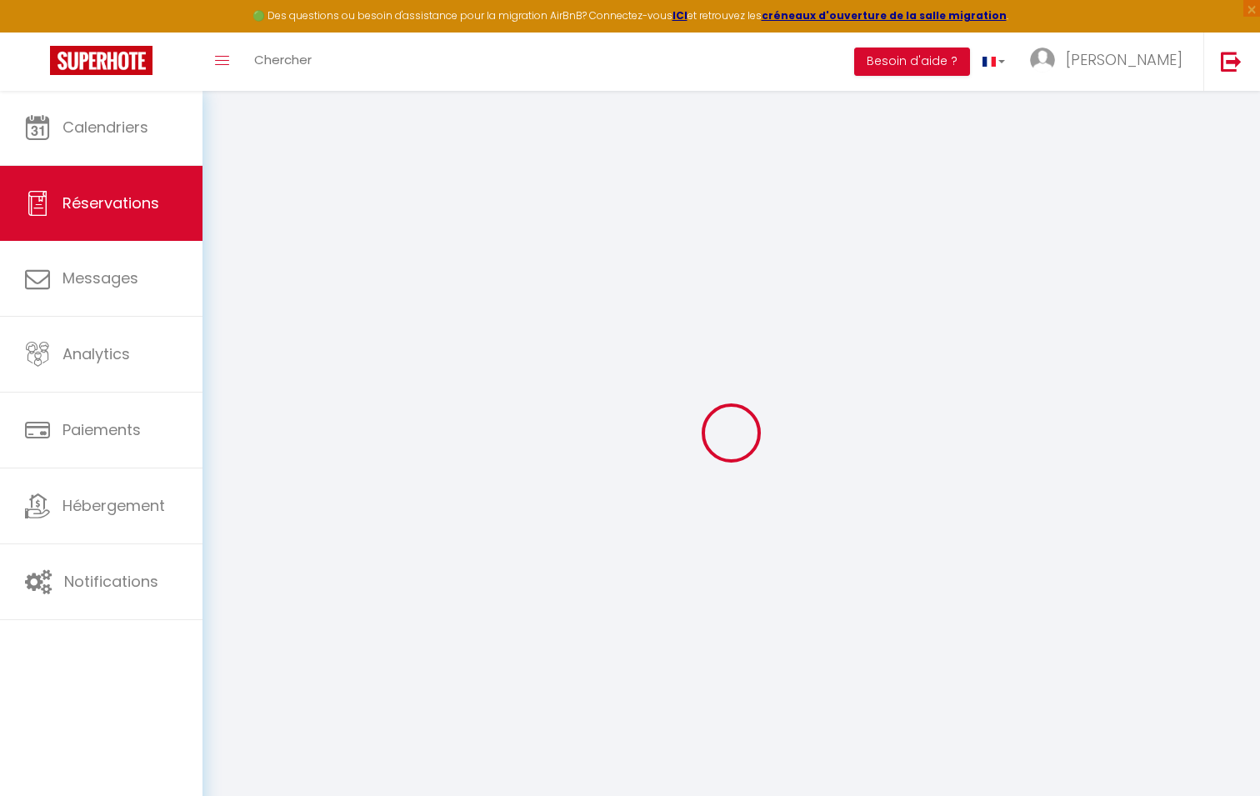
select select "taxes"
select select
checkbox input "false"
select index
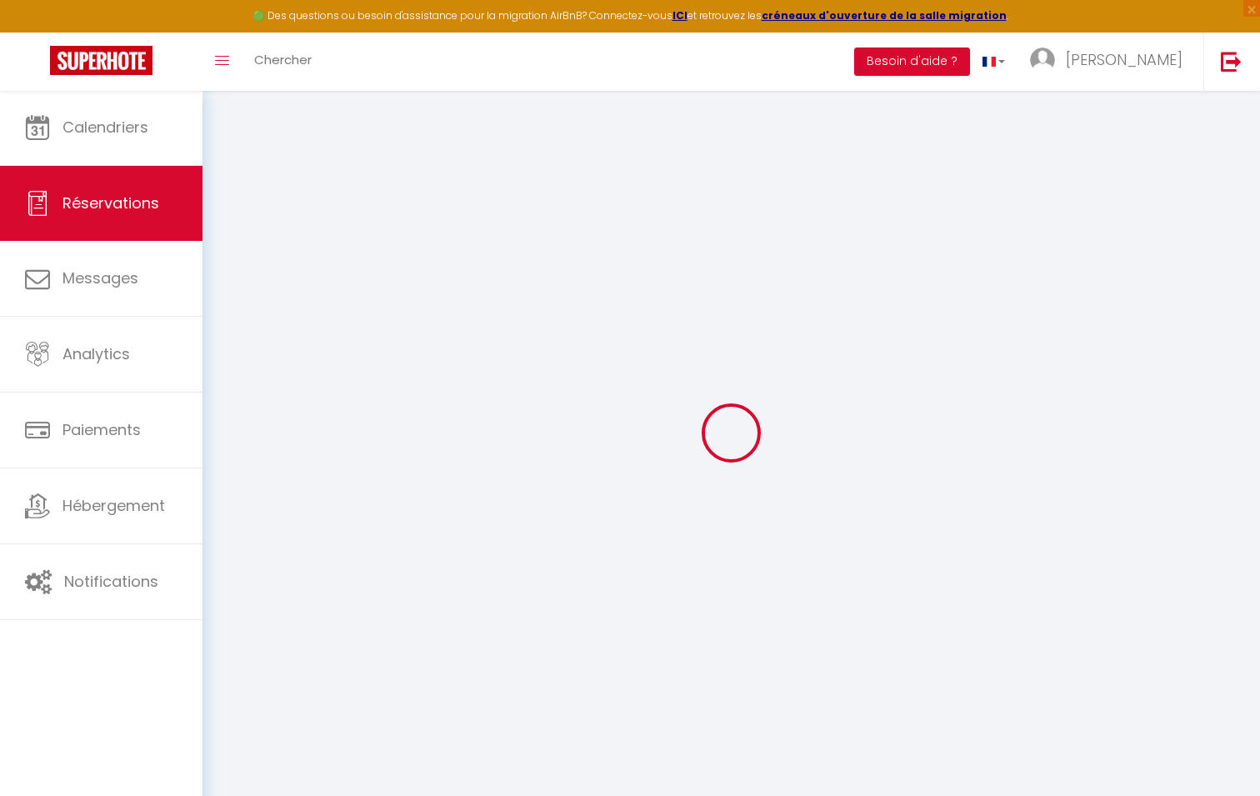
select select
checkbox input "false"
select index
type spéciales1 "** THIS RESERVATION HAS BEEN PRE-PAID ** Reservation has a cancellation grace p…"
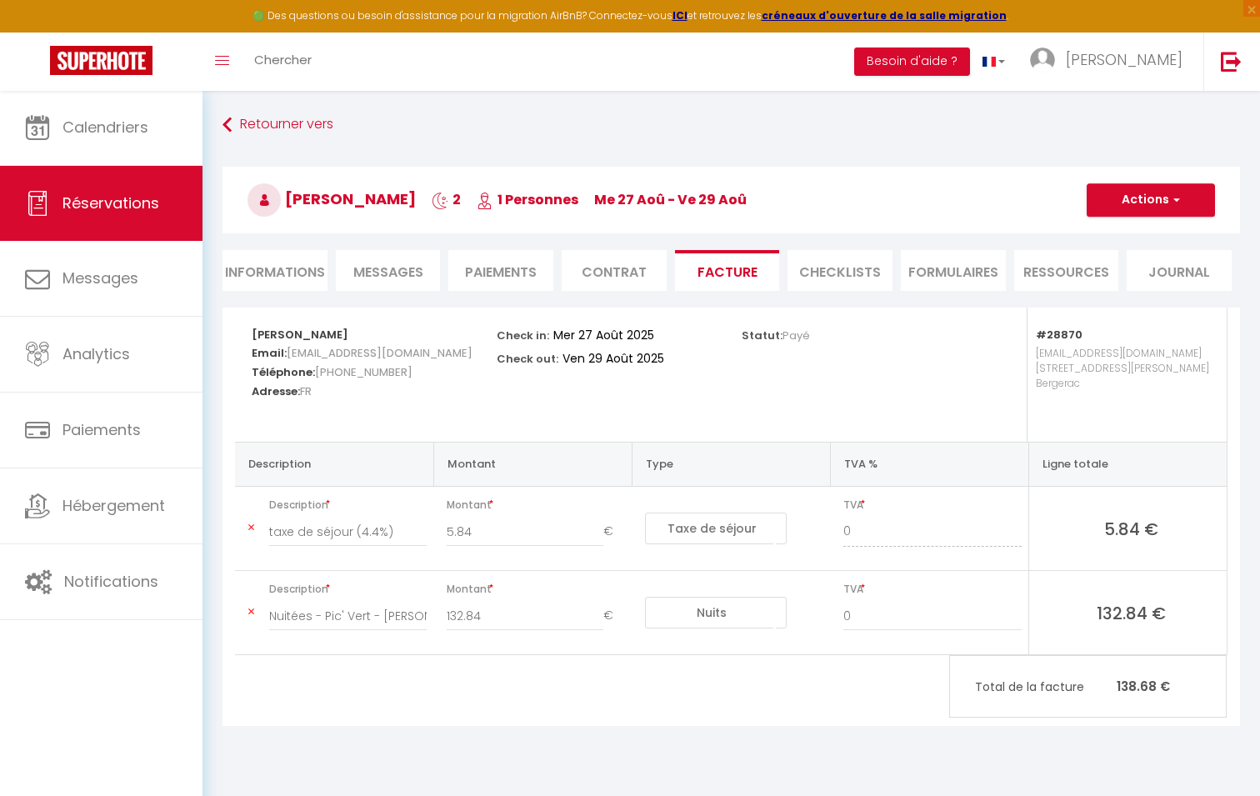
click at [1162, 201] on button "Actions" at bounding box center [1150, 199] width 128 height 33
click at [1149, 282] on link "Envoyer la facture" at bounding box center [1138, 280] width 140 height 22
type input "mboude.889407@guest.booking.com"
select select "fr"
type input "Votre facture 6557893 - Pic' Vert"
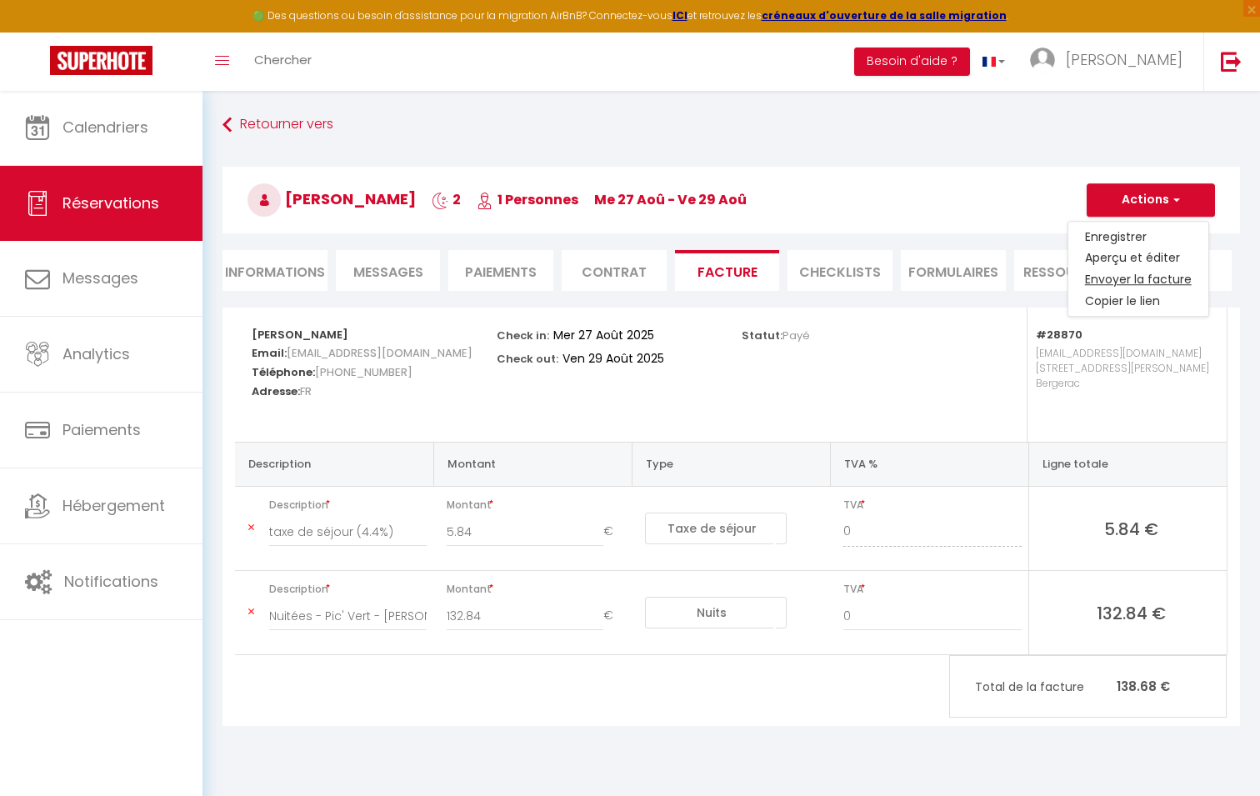
type textarea "Bonjour, Voici le lien pour télécharger votre facture : https://superhote.com/a…"
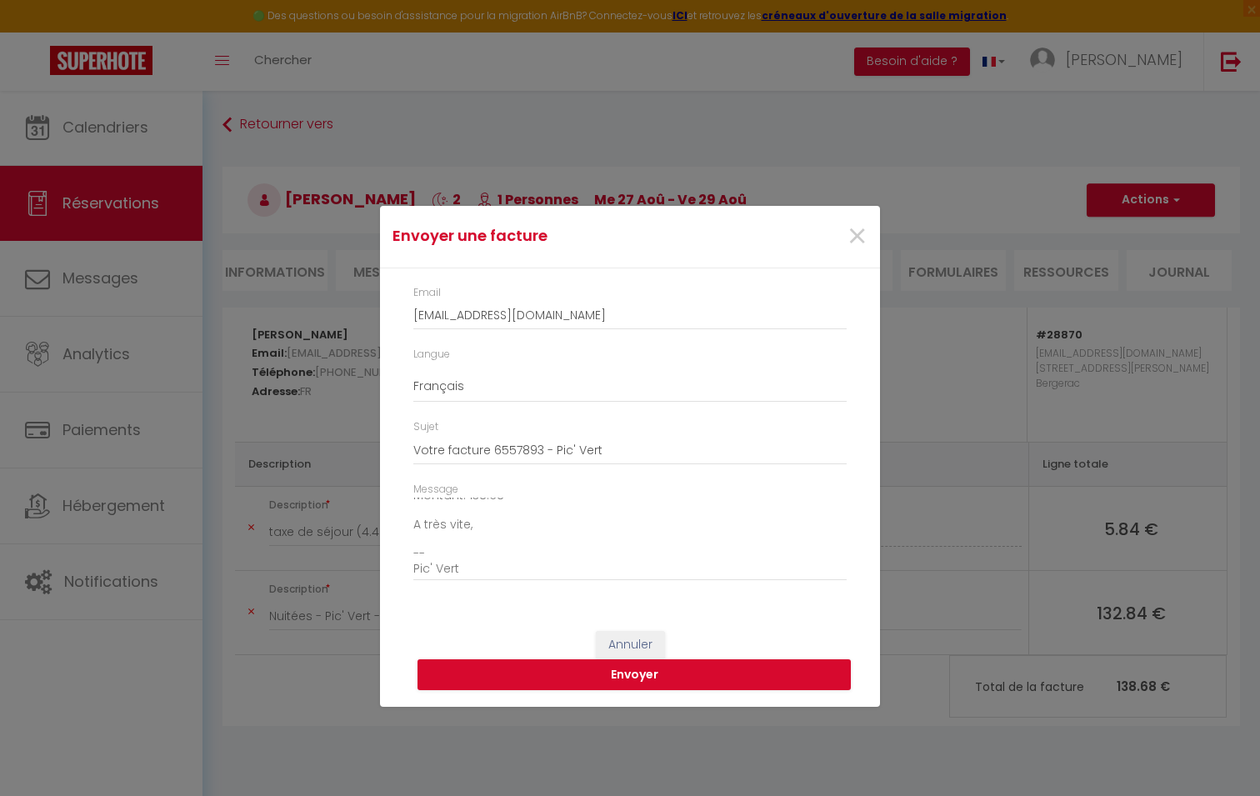
scroll to position [182, 0]
click at [725, 681] on button "Envoyer" at bounding box center [633, 675] width 433 height 32
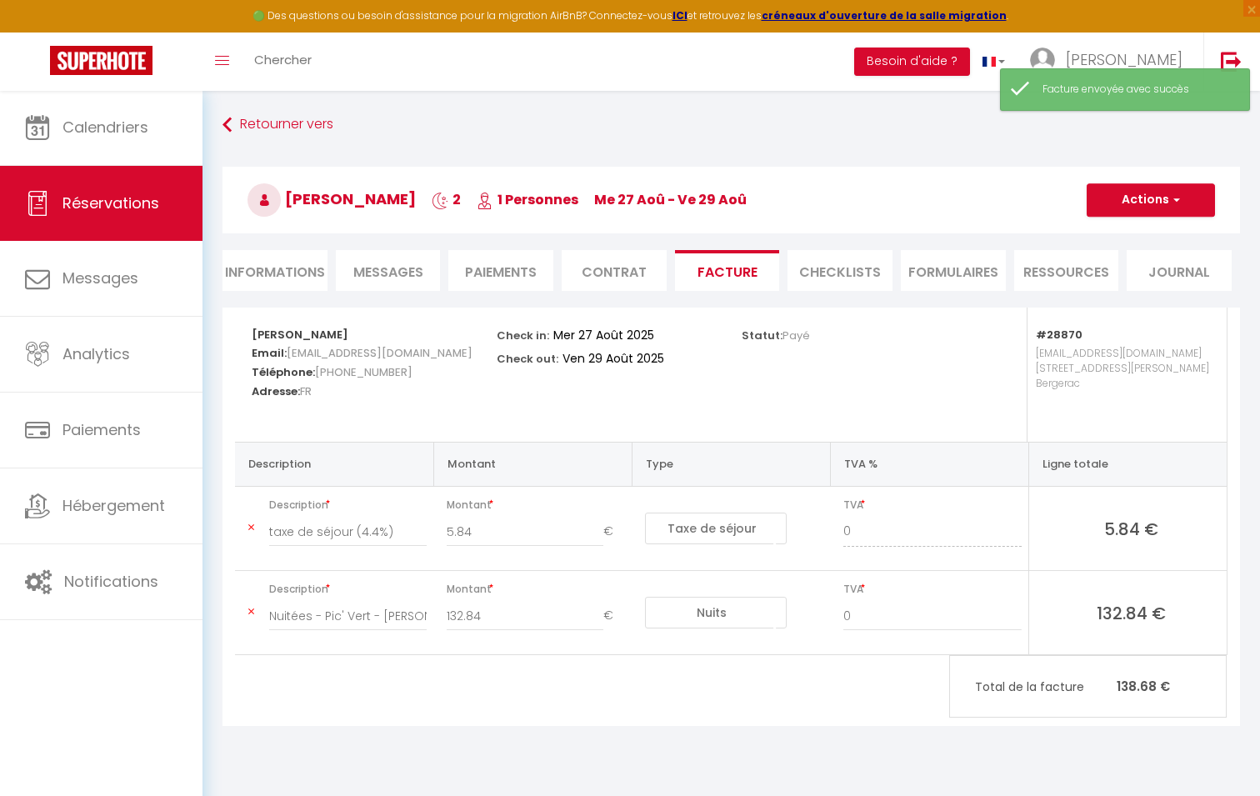
click at [409, 272] on span "Messages" at bounding box center [388, 271] width 70 height 19
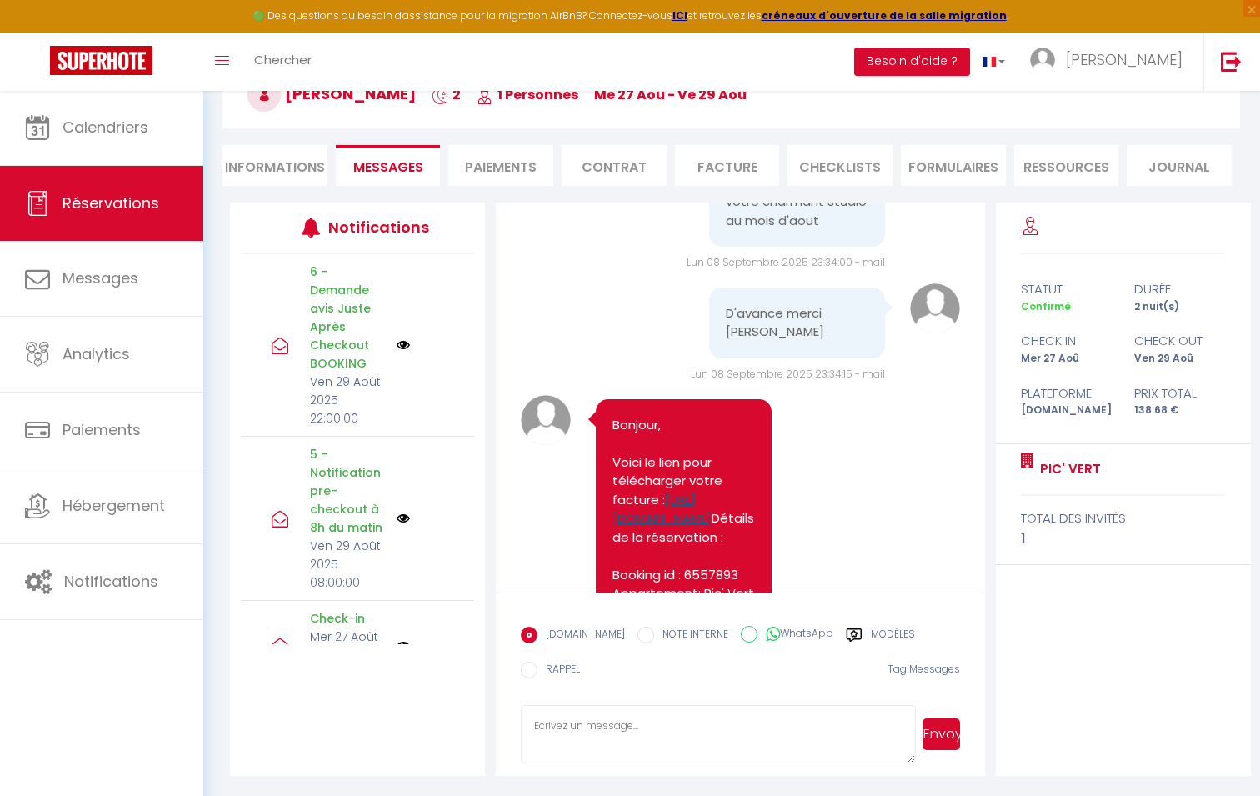
scroll to position [5449, 0]
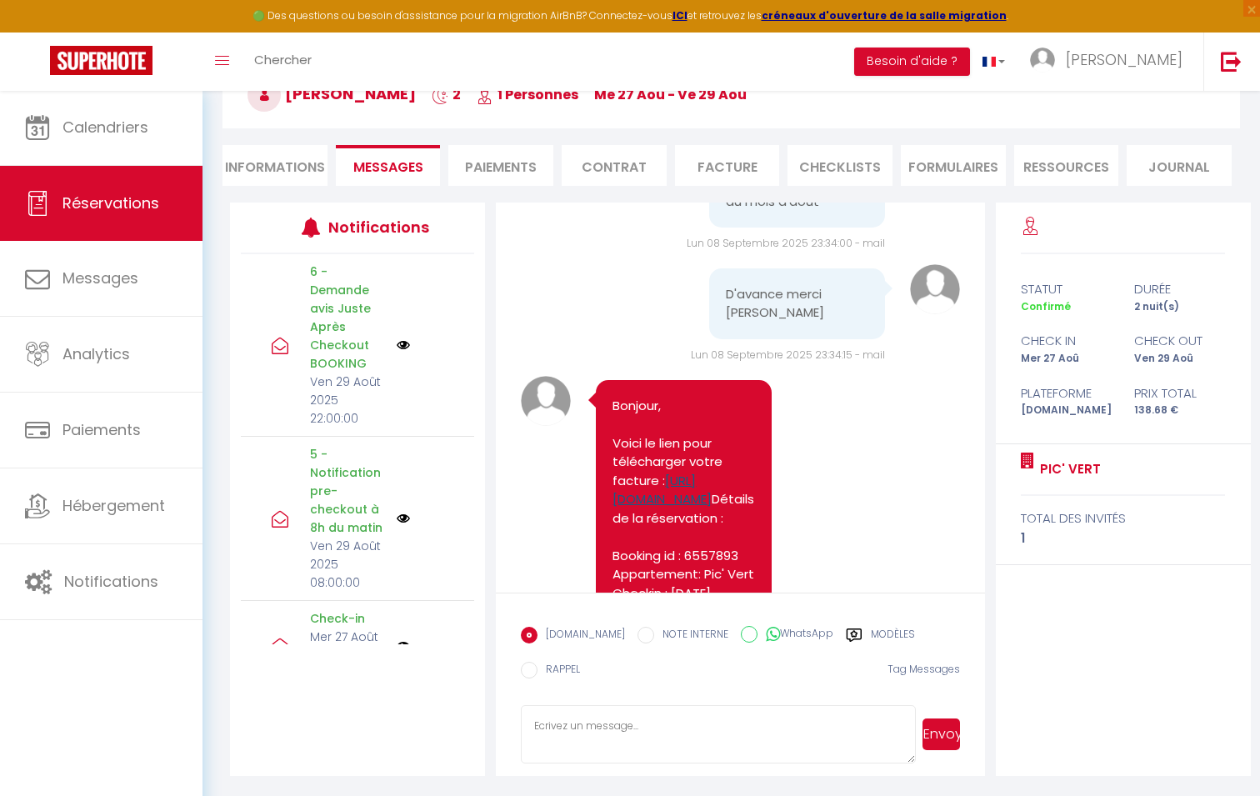
click at [691, 471] on link "https://superhote.com/applink/invoice/acHCMe806Y" at bounding box center [661, 489] width 99 height 37
click at [278, 167] on li "Informations" at bounding box center [274, 165] width 105 height 41
select index
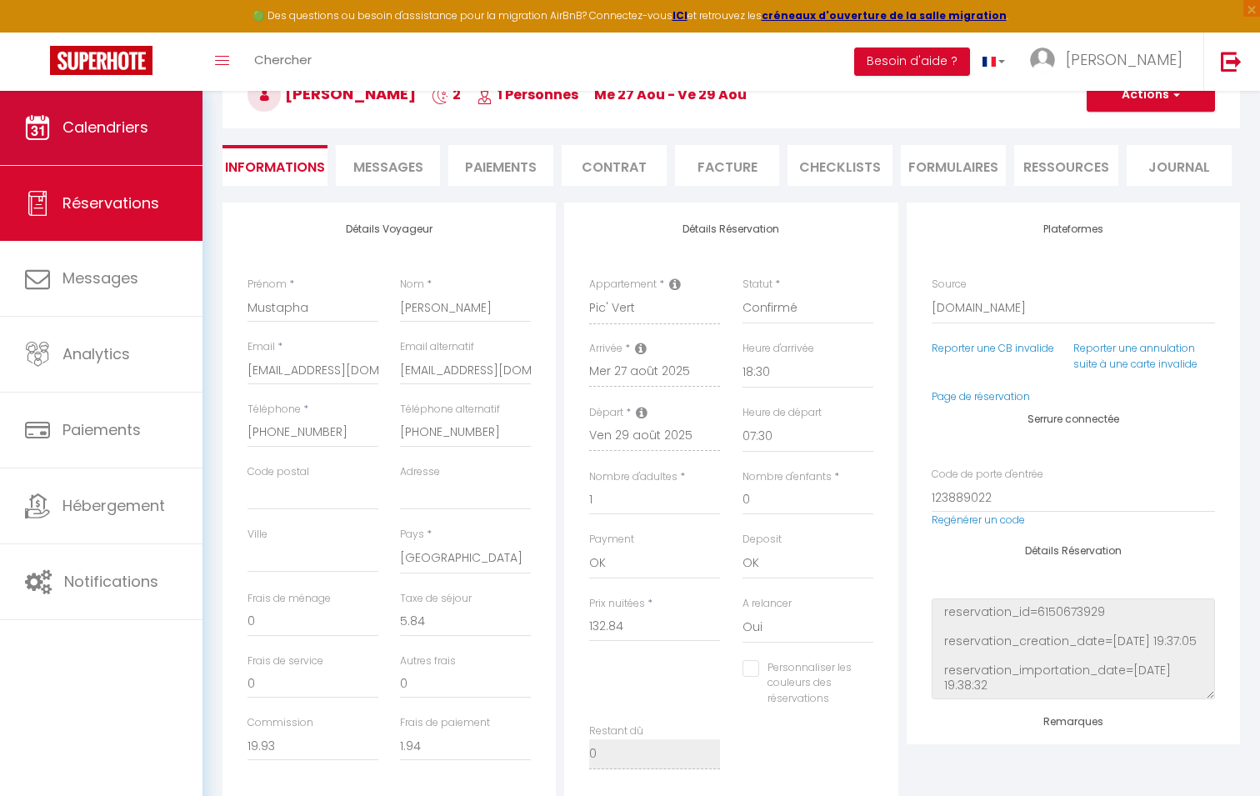
click at [107, 123] on span "Calendriers" at bounding box center [105, 127] width 86 height 21
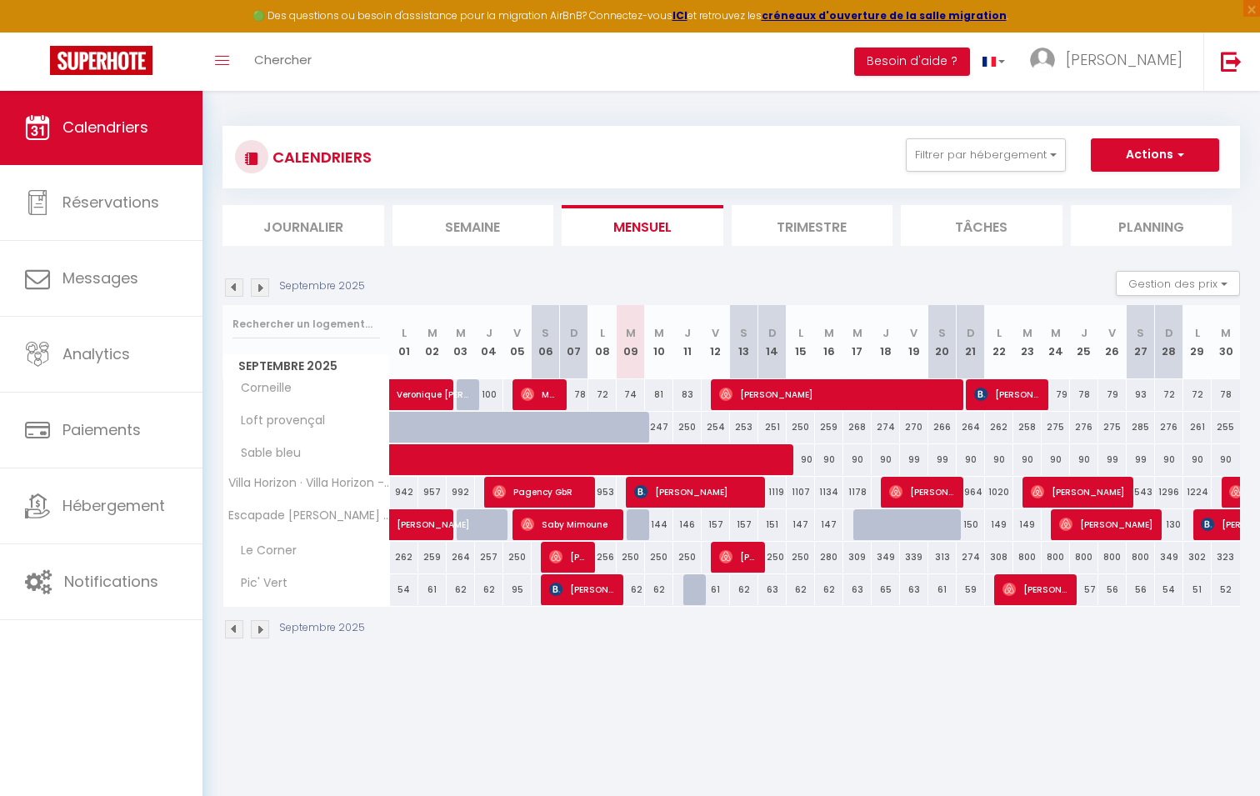
click at [234, 286] on img at bounding box center [234, 287] width 18 height 18
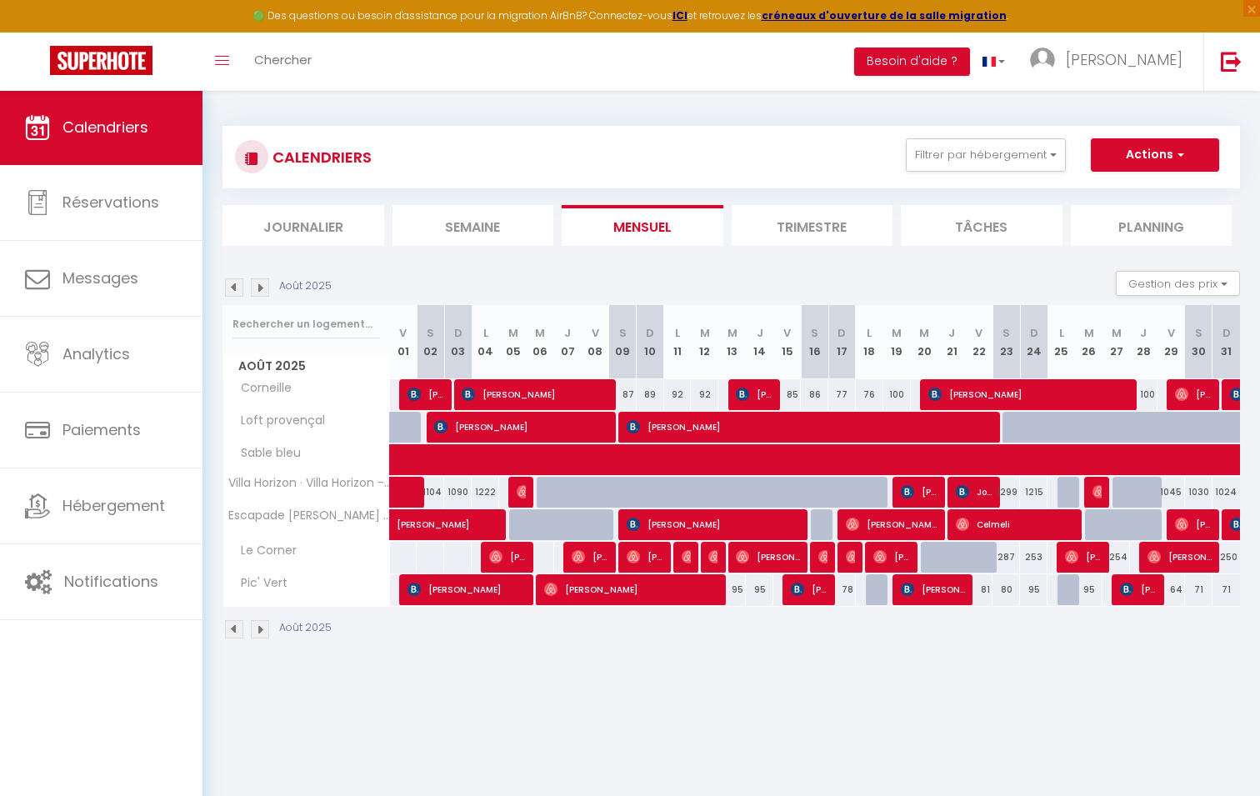
click at [264, 288] on img at bounding box center [260, 287] width 18 height 18
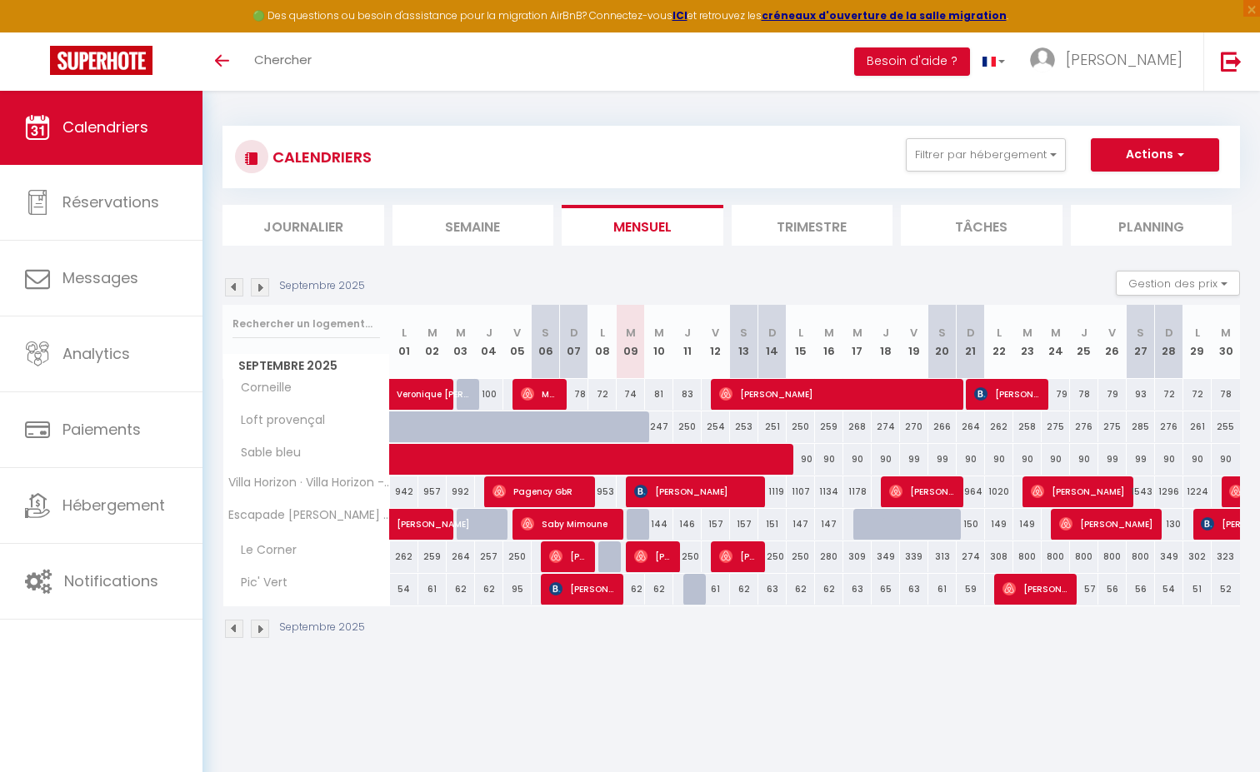
click at [652, 560] on span "[PERSON_NAME]" at bounding box center [652, 557] width 37 height 32
select select "OK"
select select "0"
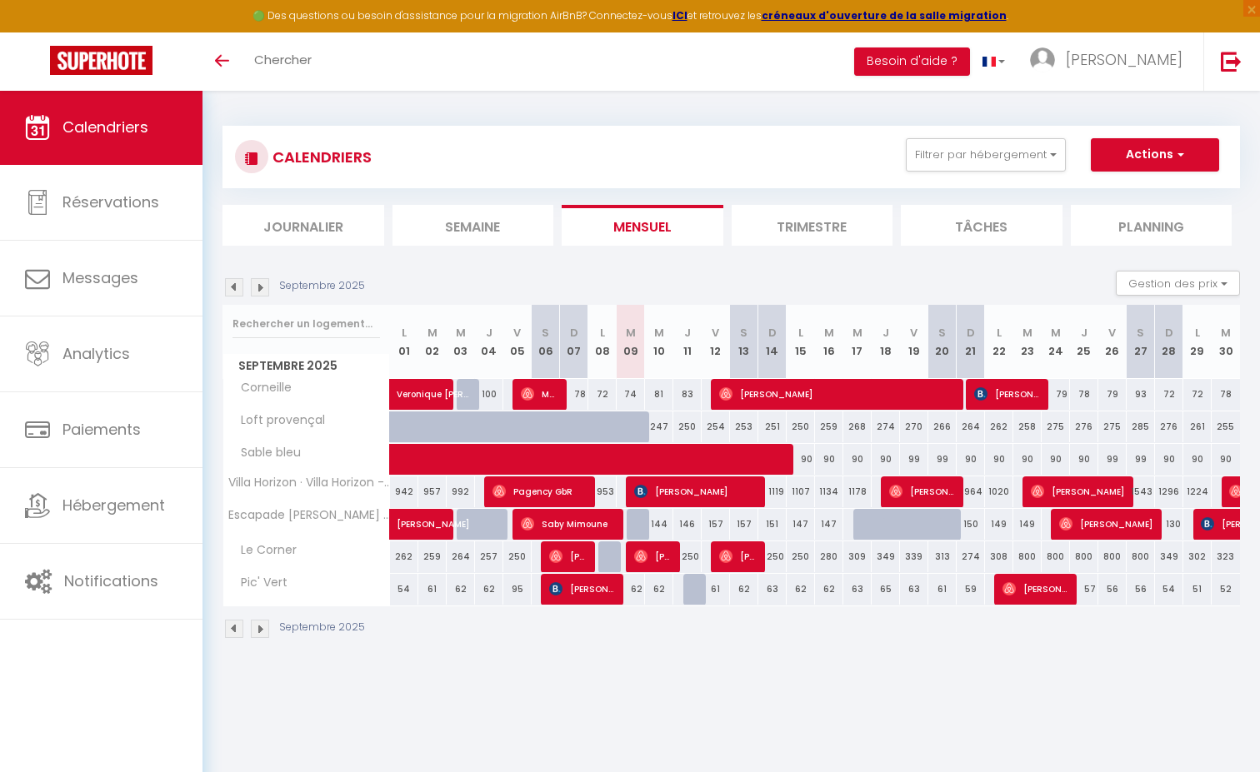
select select "1"
select select
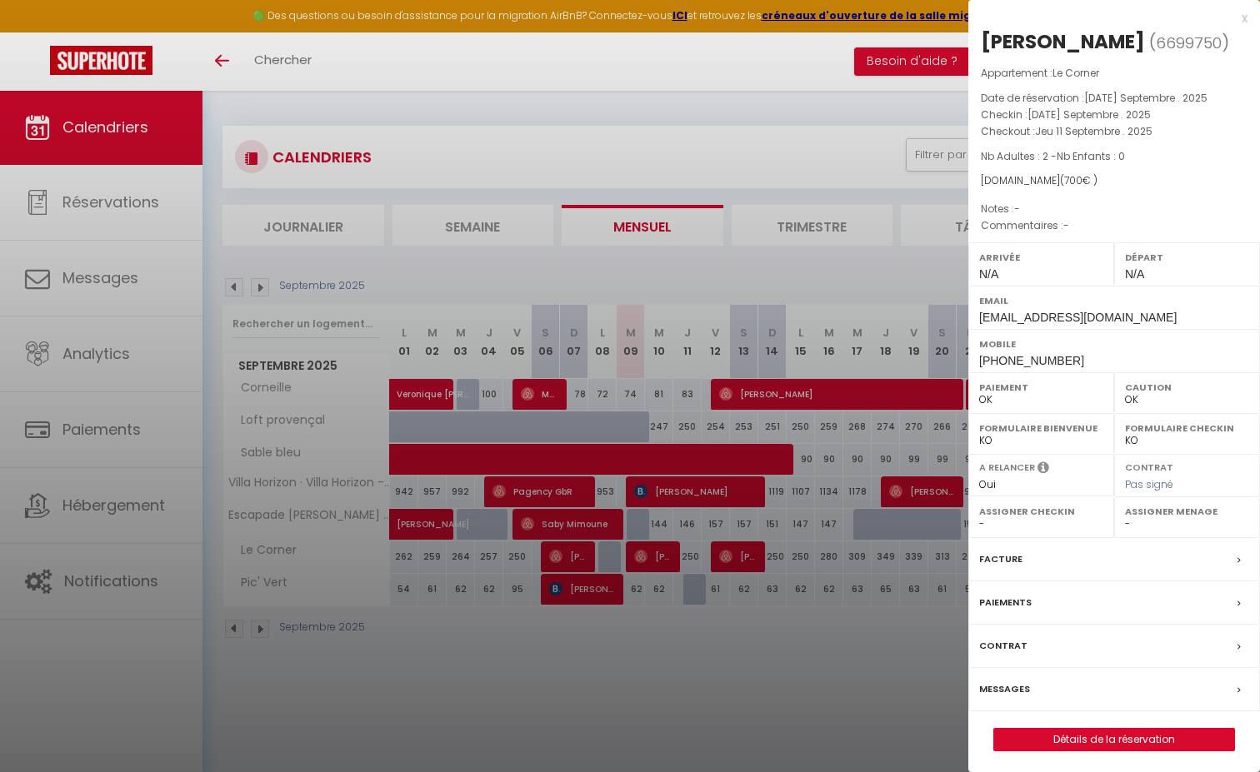
click at [1009, 682] on label "Messages" at bounding box center [1004, 689] width 51 height 17
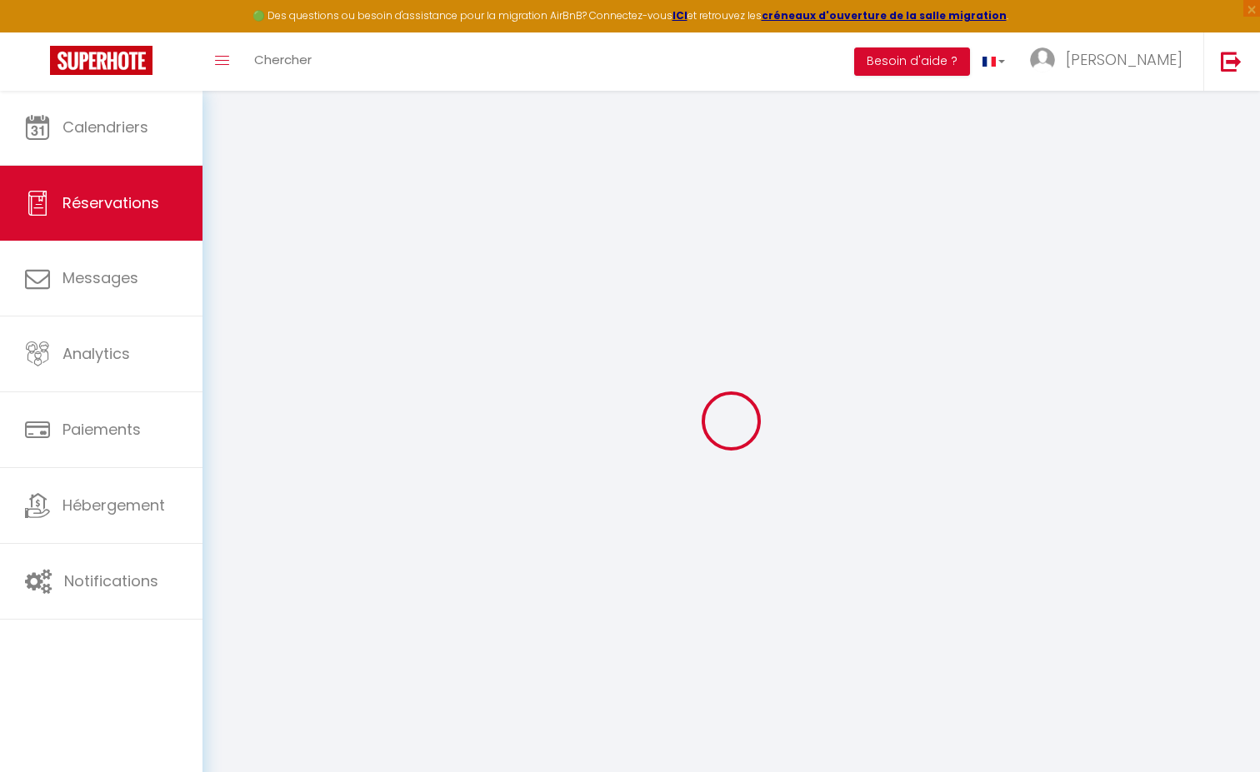
select select
checkbox input "false"
select select
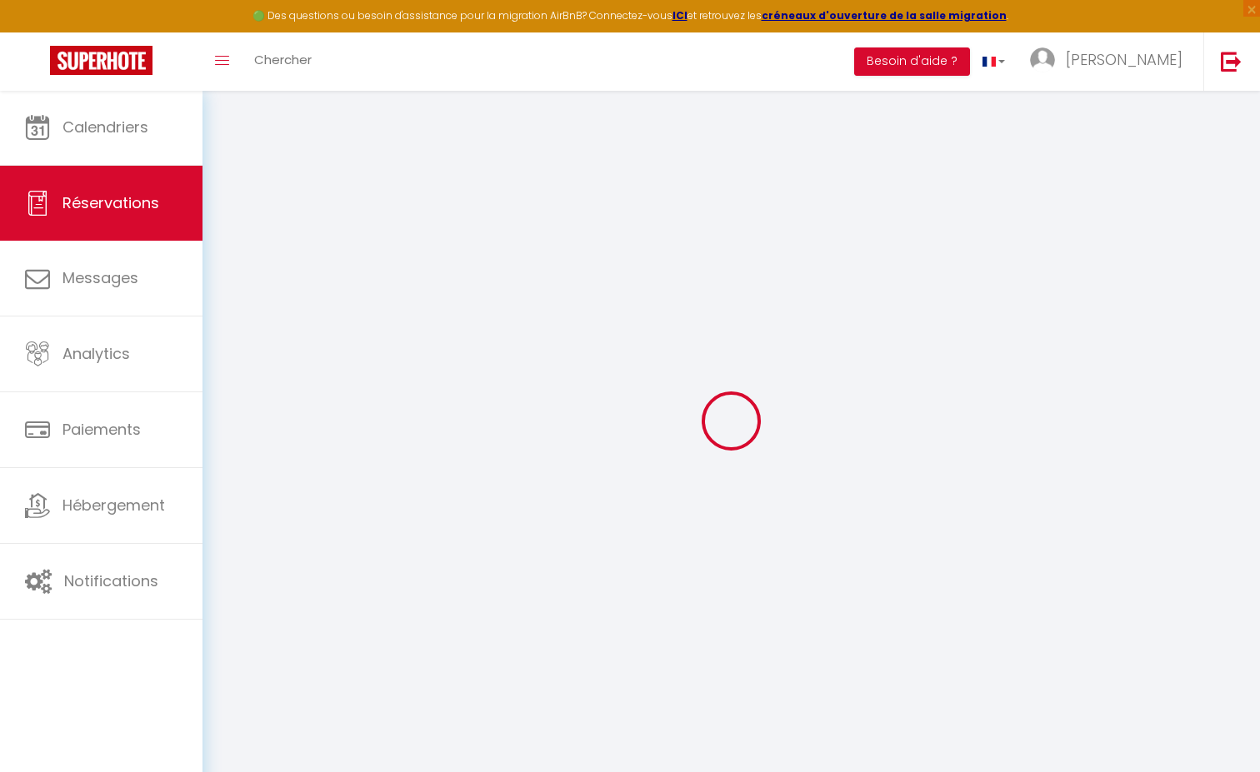
select select
checkbox input "false"
select select
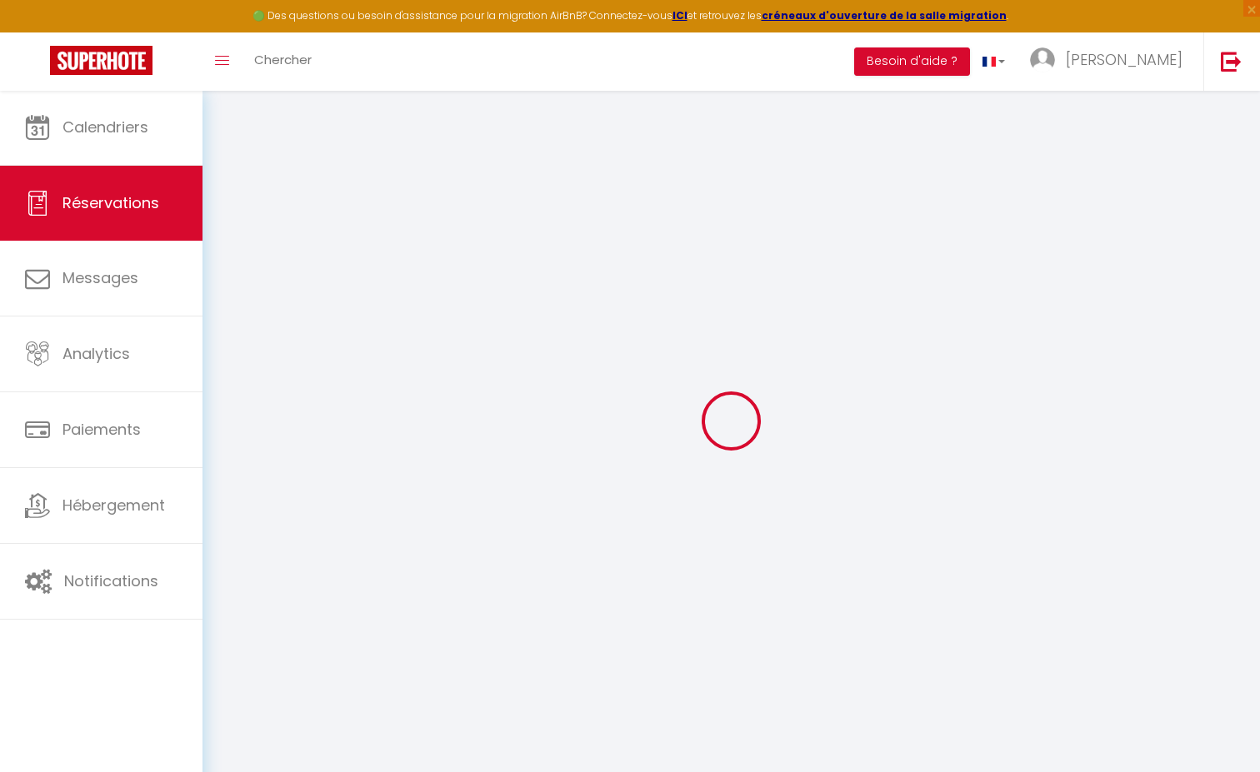
select select
checkbox input "false"
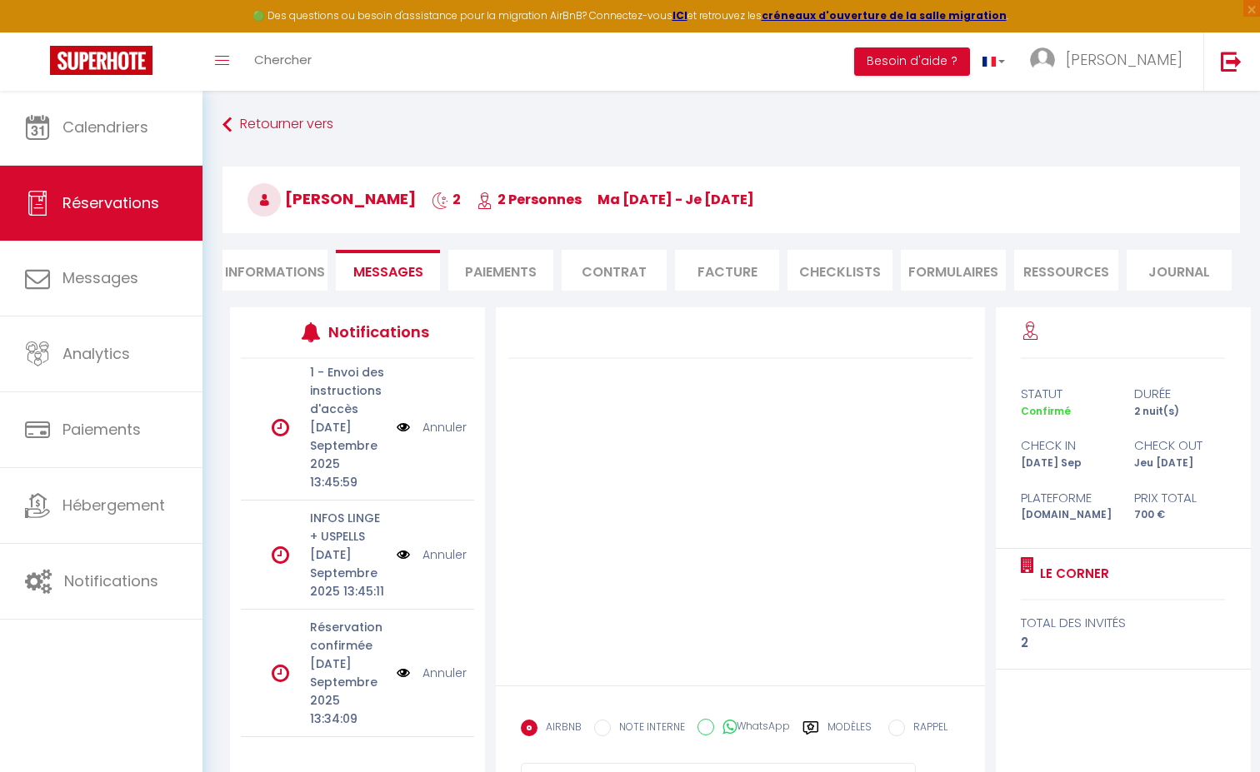
scroll to position [478, 0]
click at [452, 551] on link "Annuler" at bounding box center [444, 555] width 44 height 18
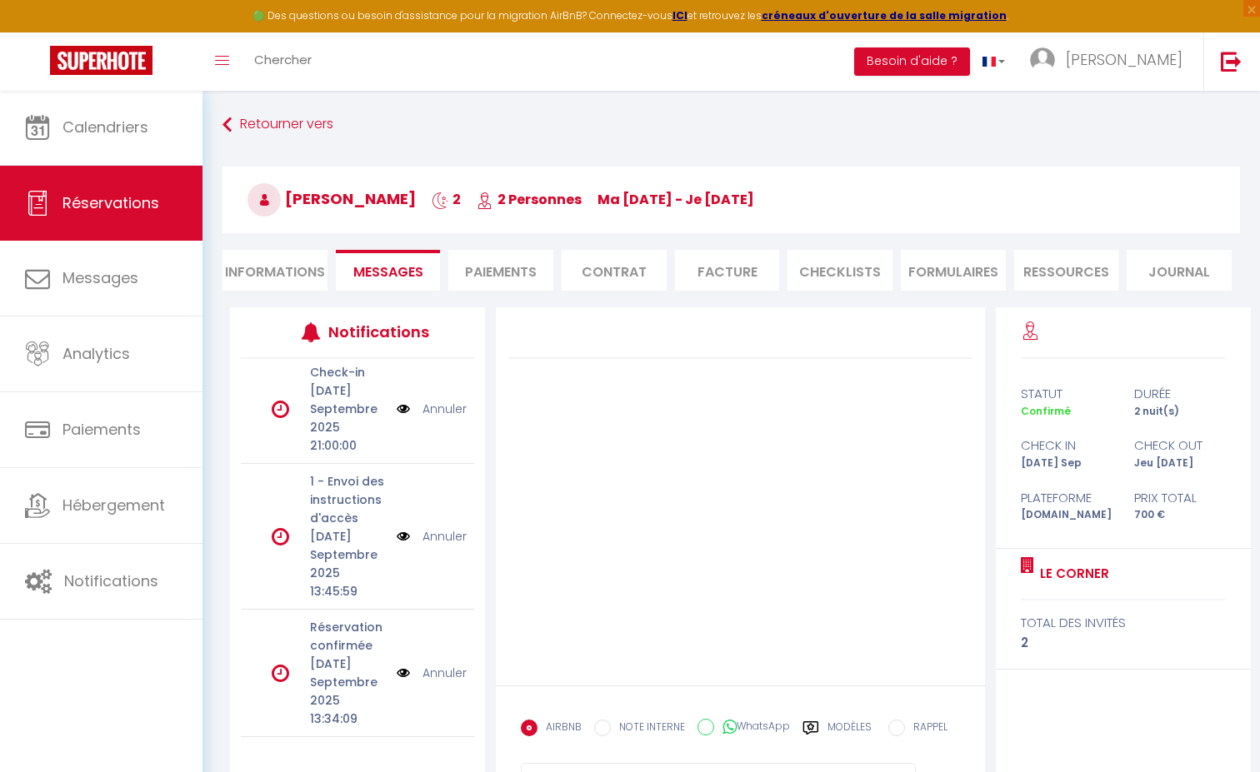
scroll to position [369, 0]
click at [293, 269] on li "Informations" at bounding box center [274, 270] width 105 height 41
select select
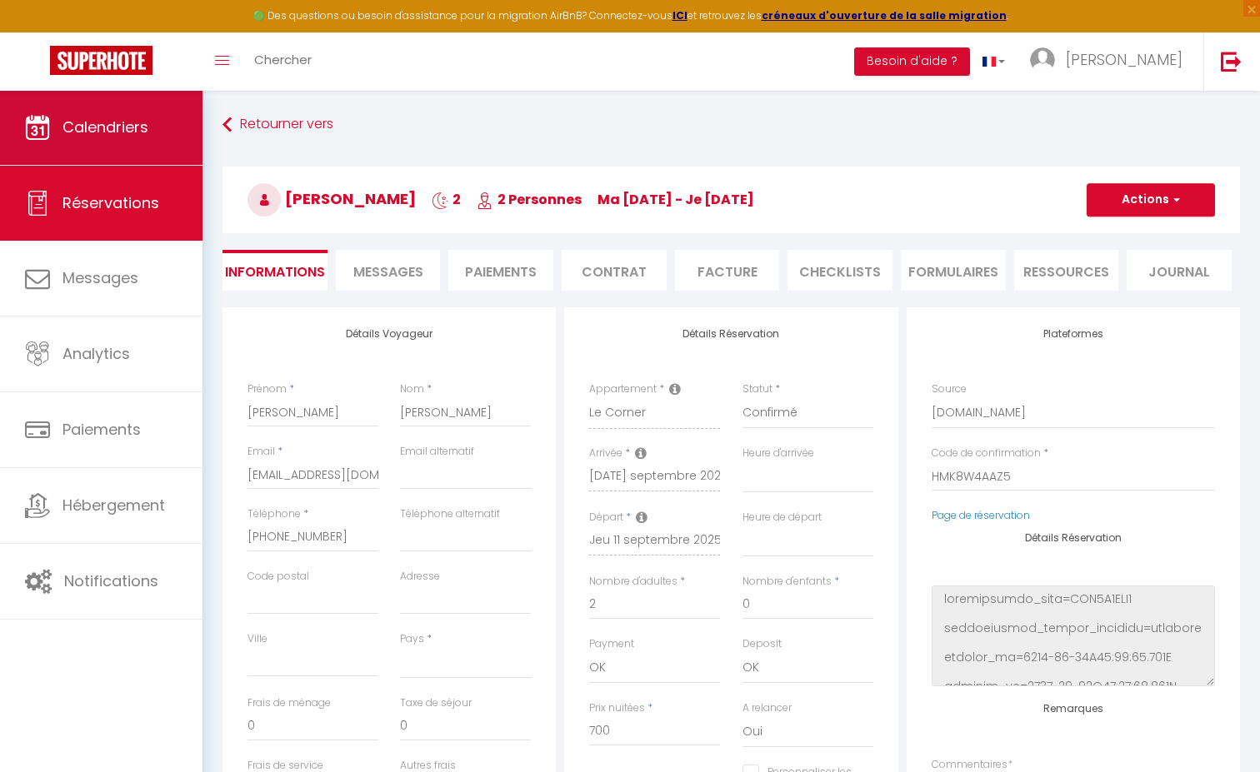
click at [146, 124] on span "Calendriers" at bounding box center [105, 127] width 86 height 21
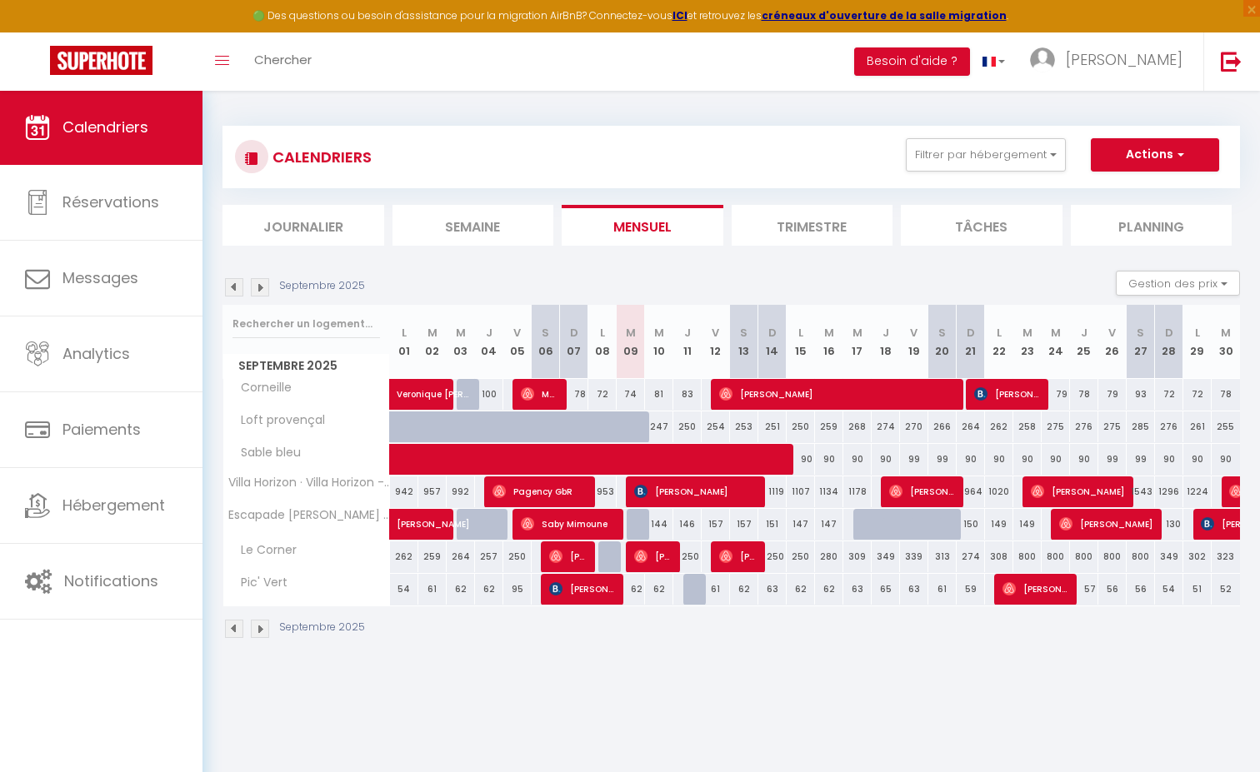
click at [230, 283] on img at bounding box center [234, 287] width 18 height 18
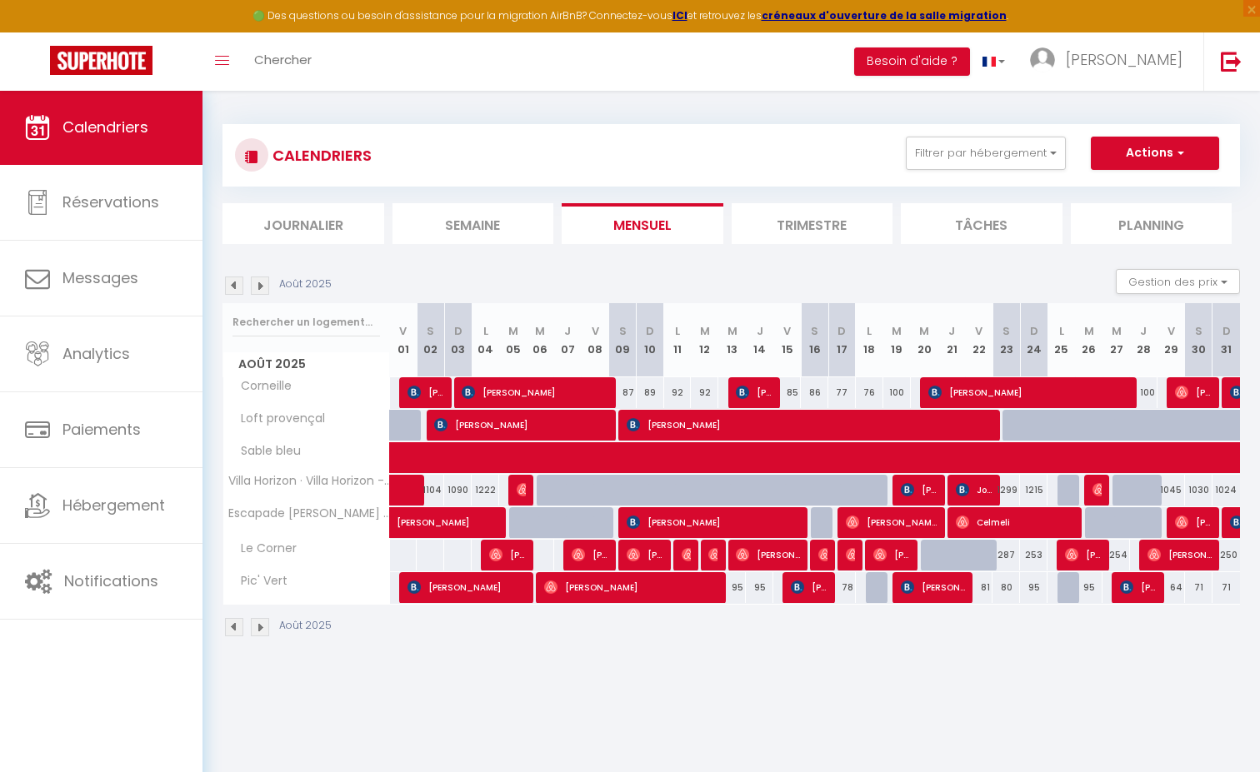
click at [266, 287] on img at bounding box center [260, 286] width 18 height 18
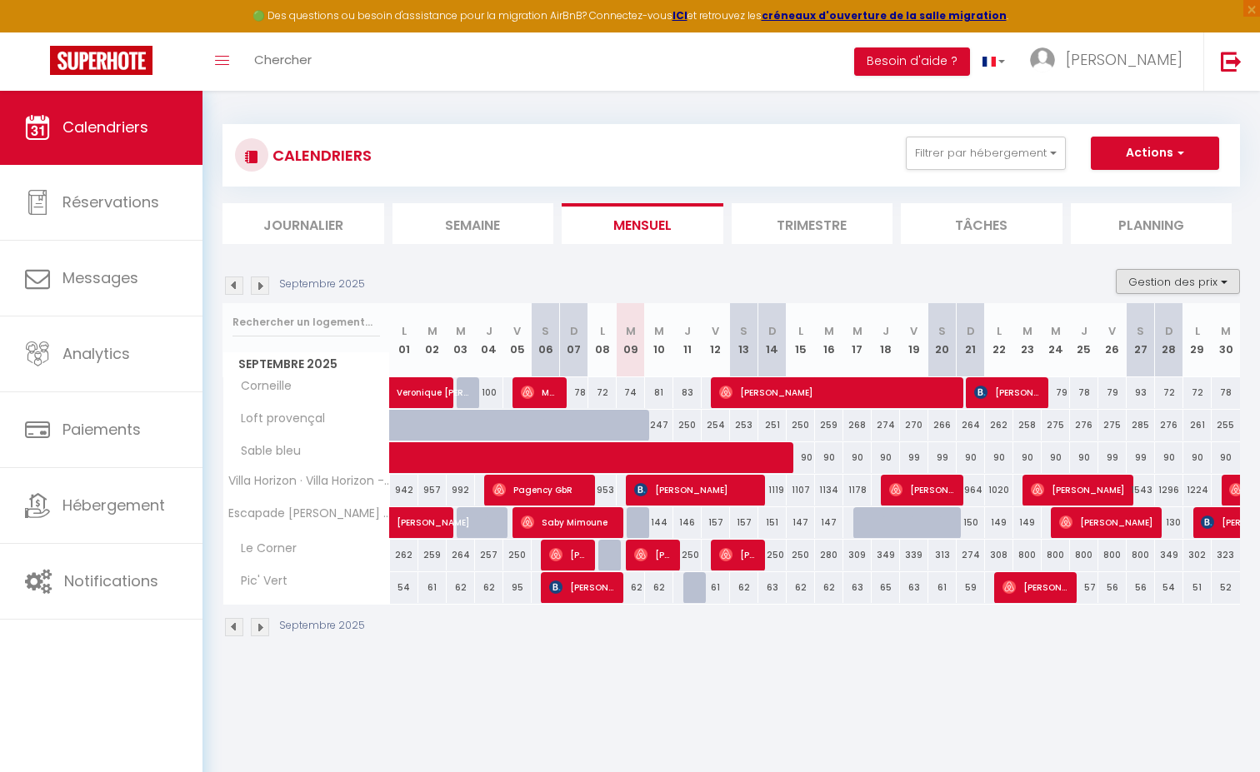
click at [1182, 270] on button "Gestion des prix" at bounding box center [1177, 281] width 124 height 25
click at [1177, 330] on input "Nb Nuits minimum" at bounding box center [1164, 333] width 150 height 17
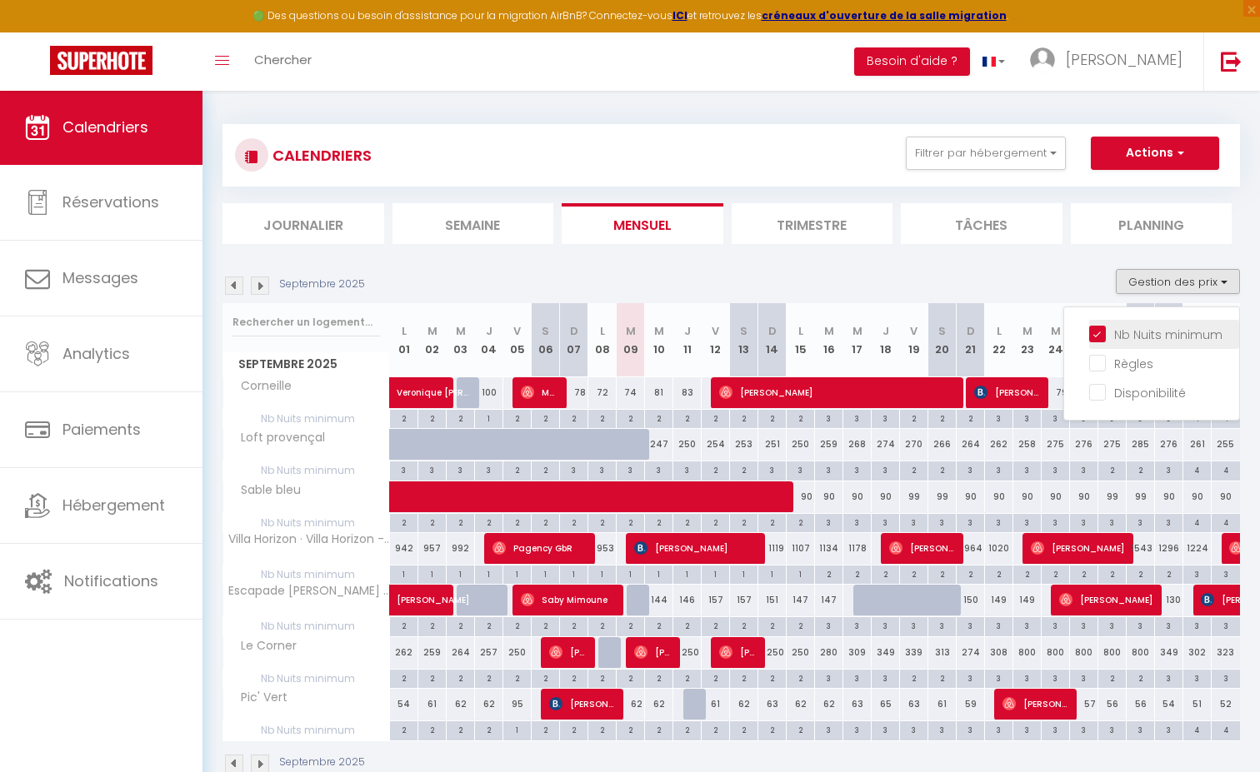
click at [1177, 330] on input "Nb Nuits minimum" at bounding box center [1164, 333] width 150 height 17
checkbox input "false"
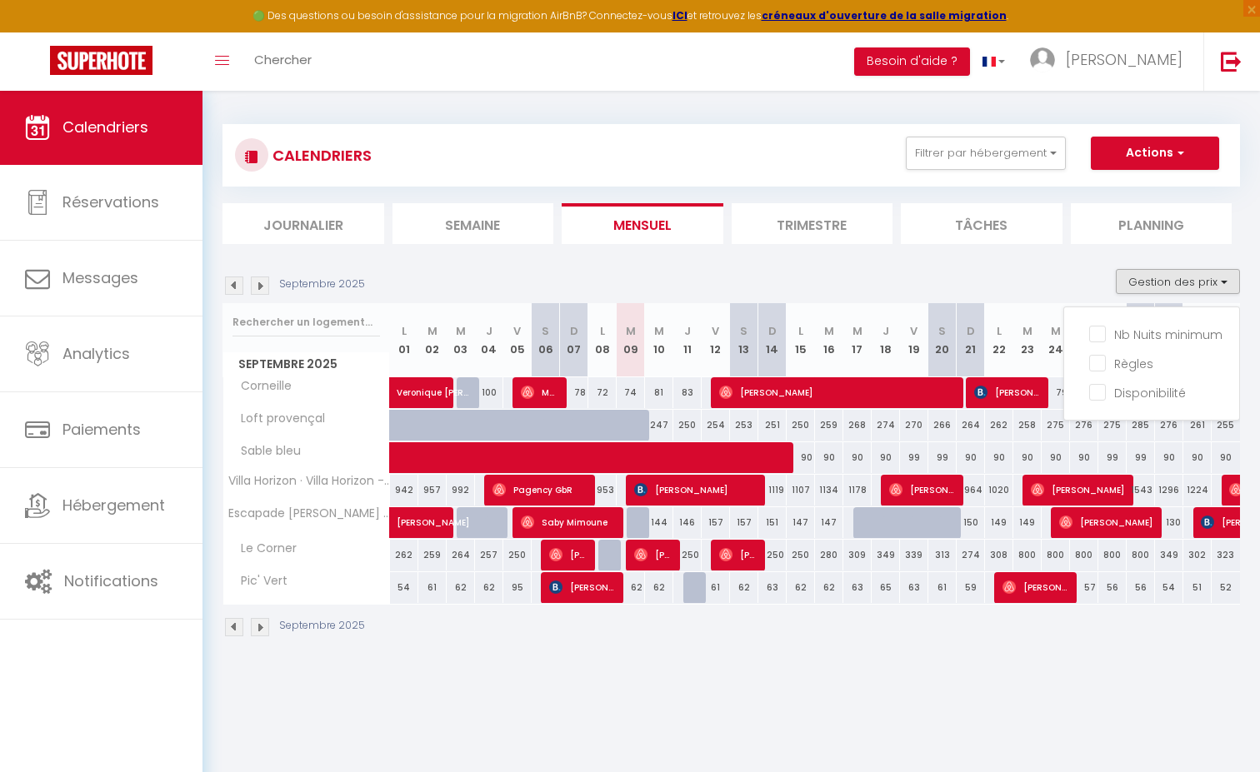
click at [1067, 287] on div "Septembre 2025 Gestion des prix Nb Nuits minimum Règles Disponibilité" at bounding box center [730, 286] width 1017 height 34
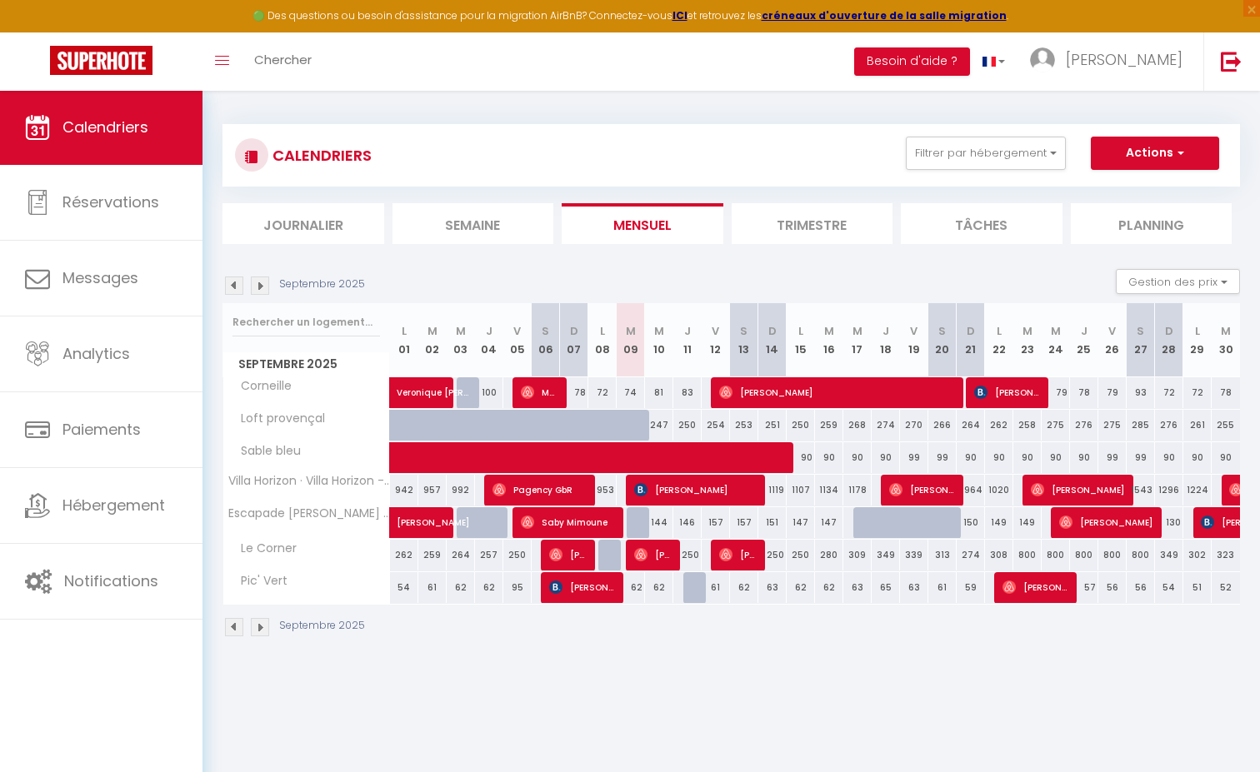
click at [665, 556] on span "[PERSON_NAME]" at bounding box center [652, 555] width 37 height 32
select select "OK"
select select "0"
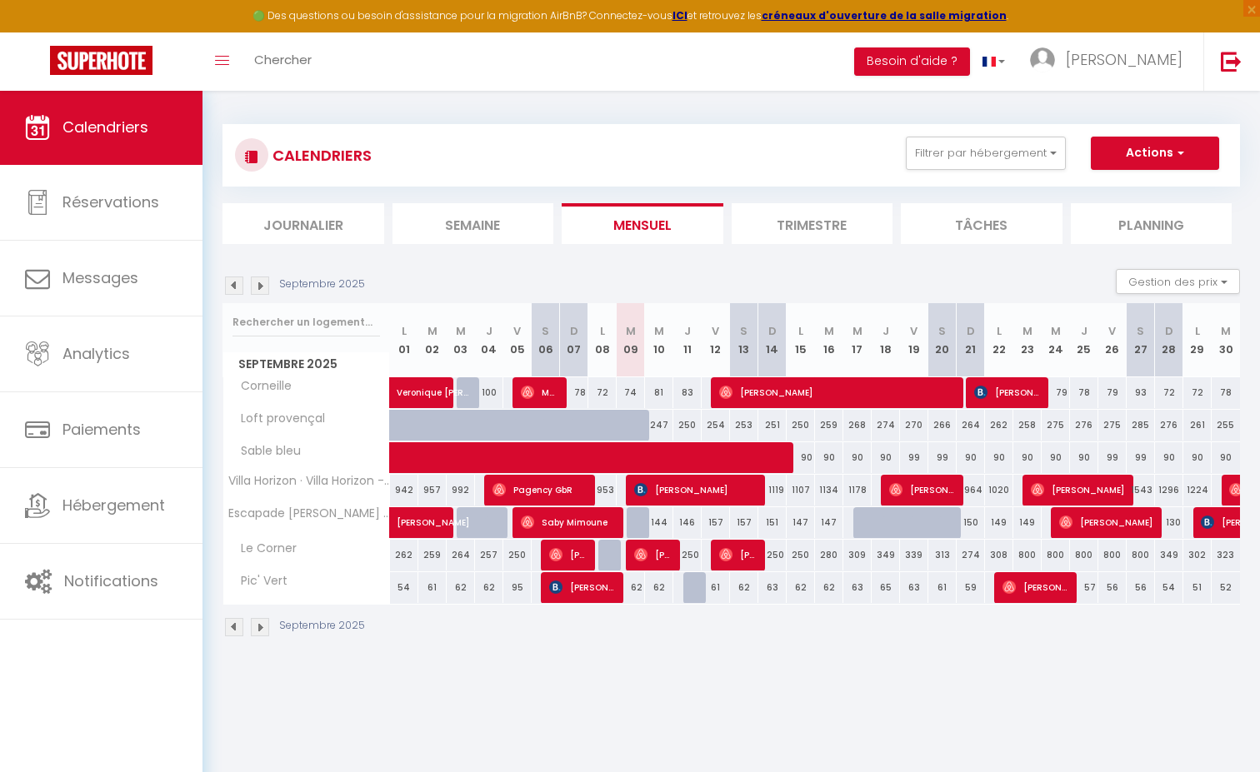
select select "1"
select select
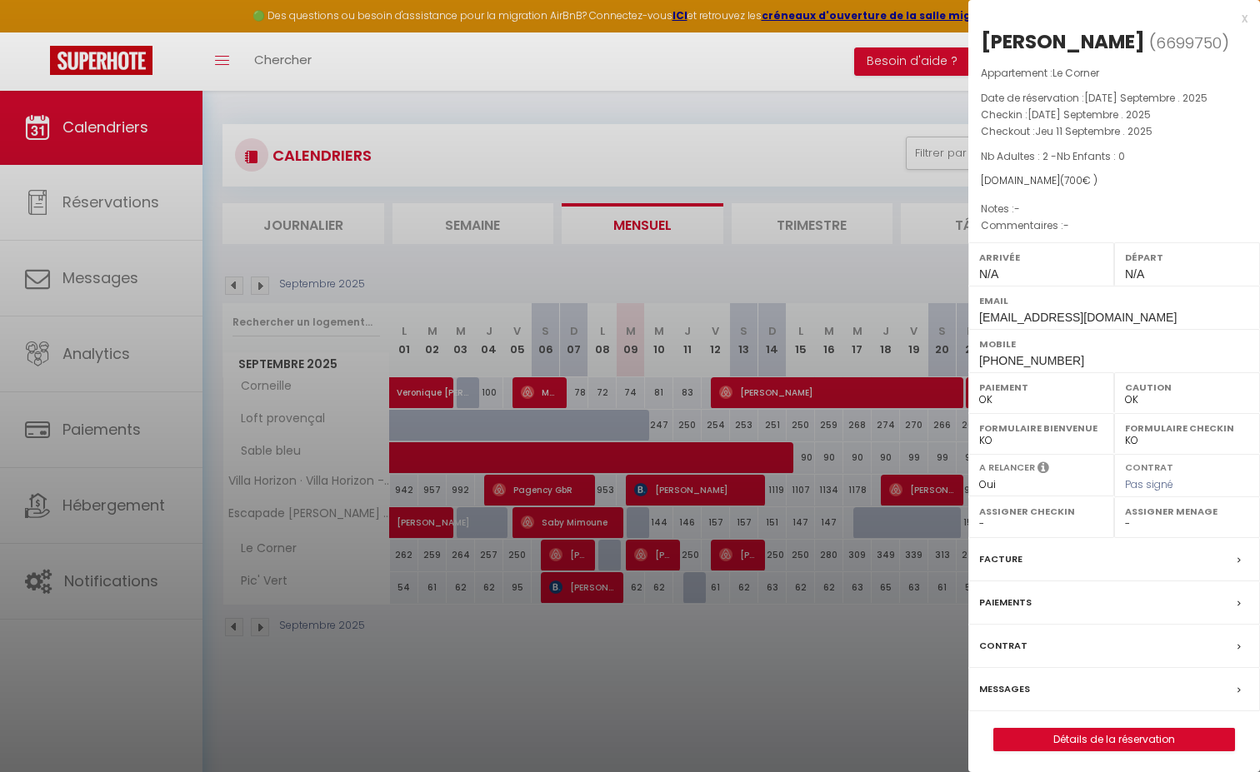
click at [1000, 682] on label "Messages" at bounding box center [1004, 689] width 51 height 17
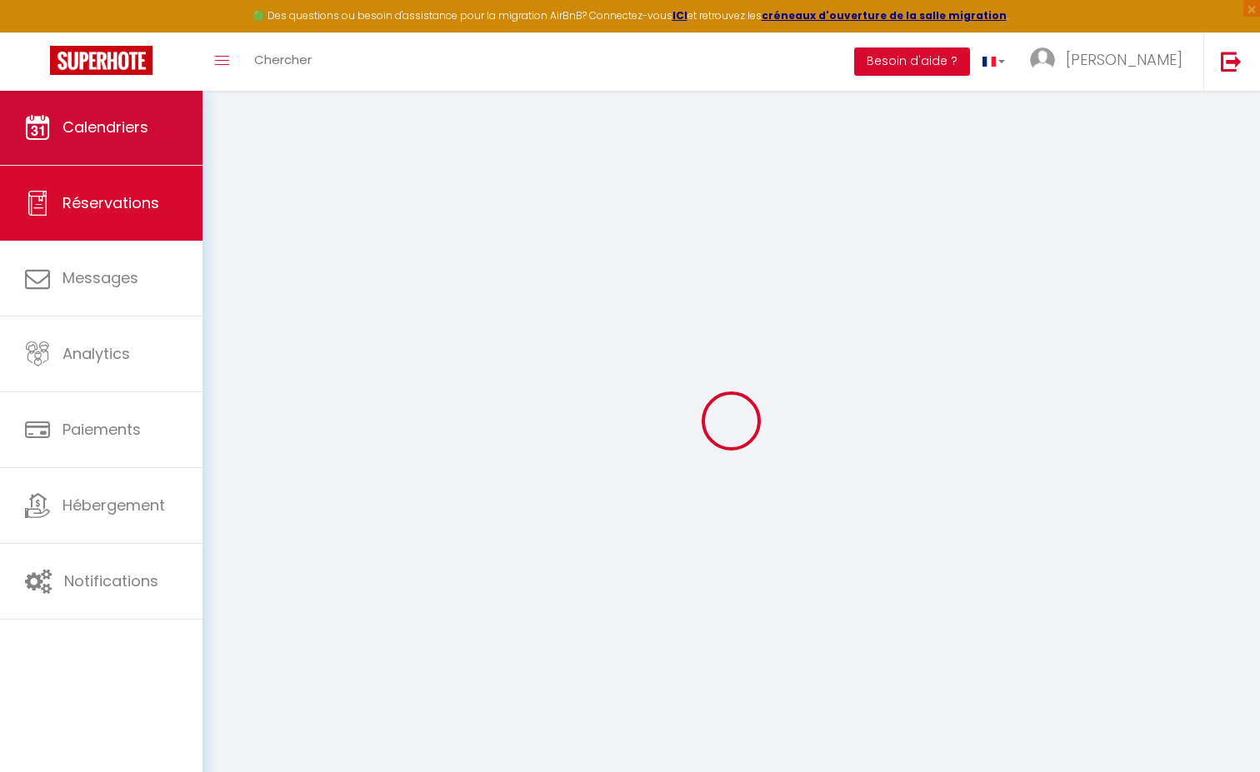
select select
checkbox input "false"
select select
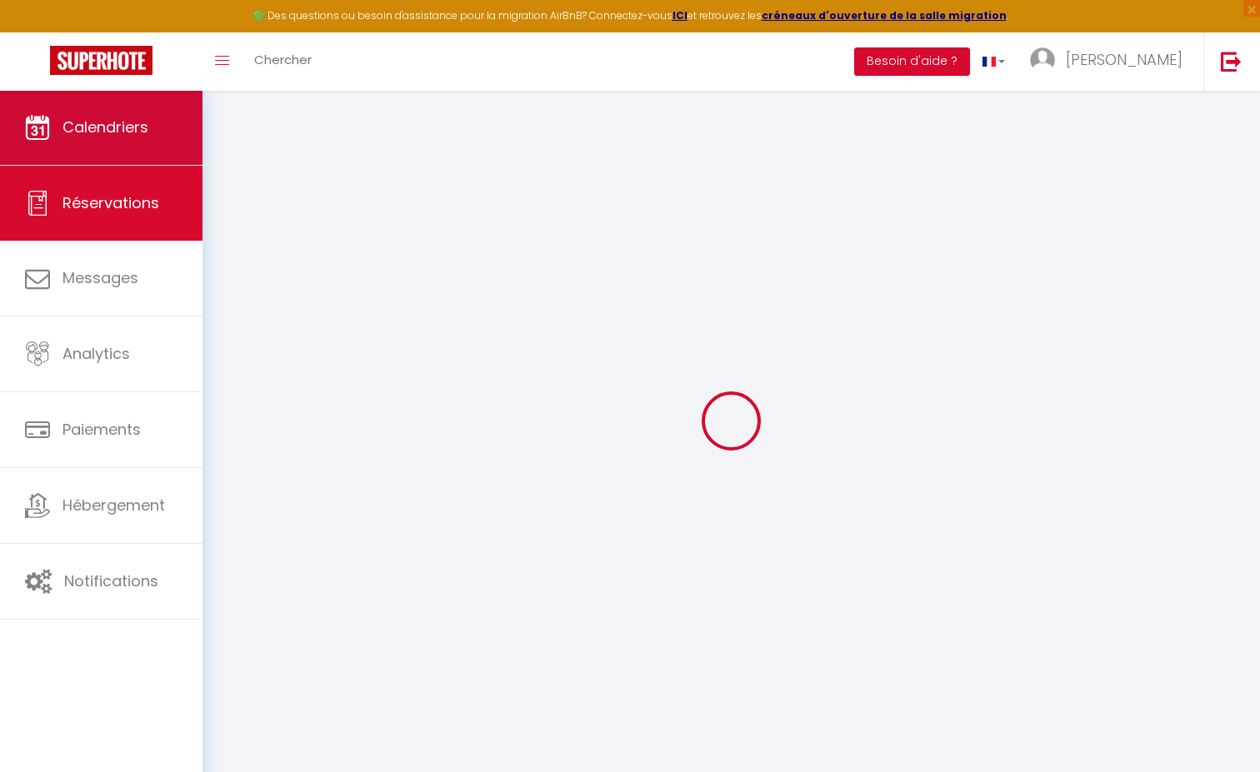
select select
checkbox input "false"
select select
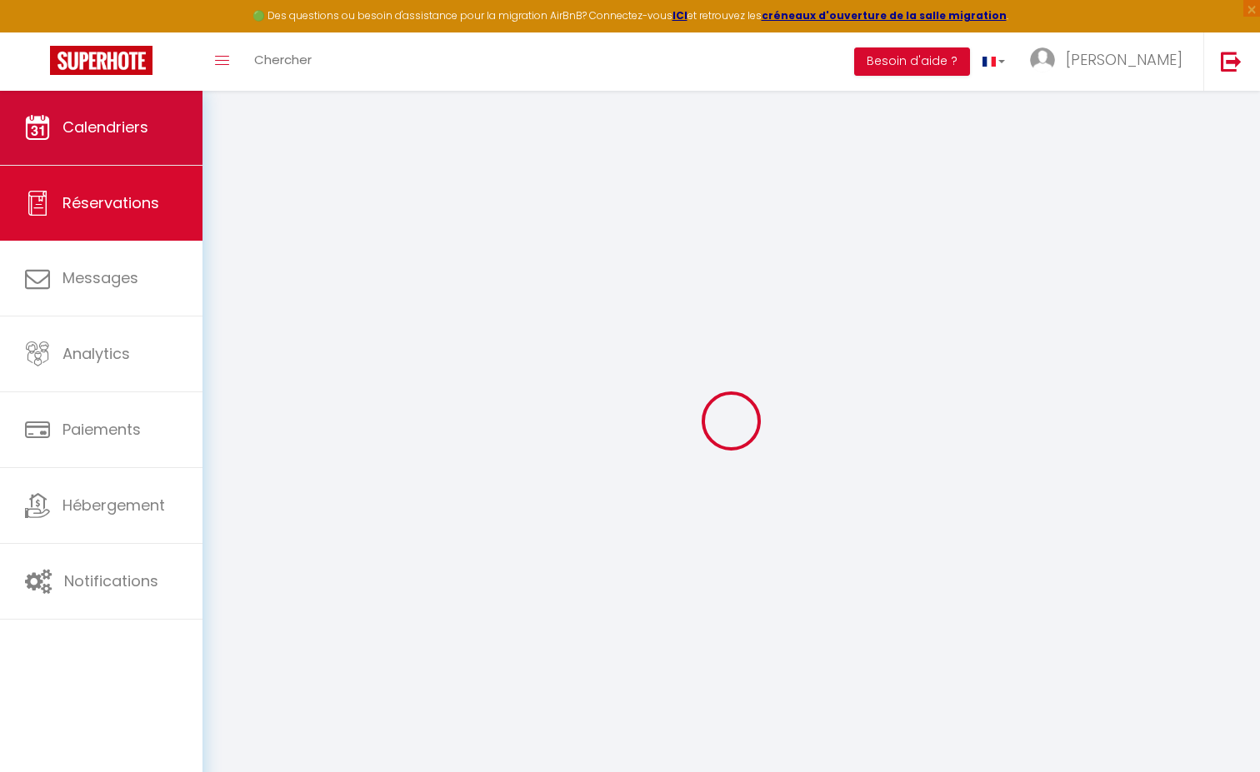
select select
checkbox input "false"
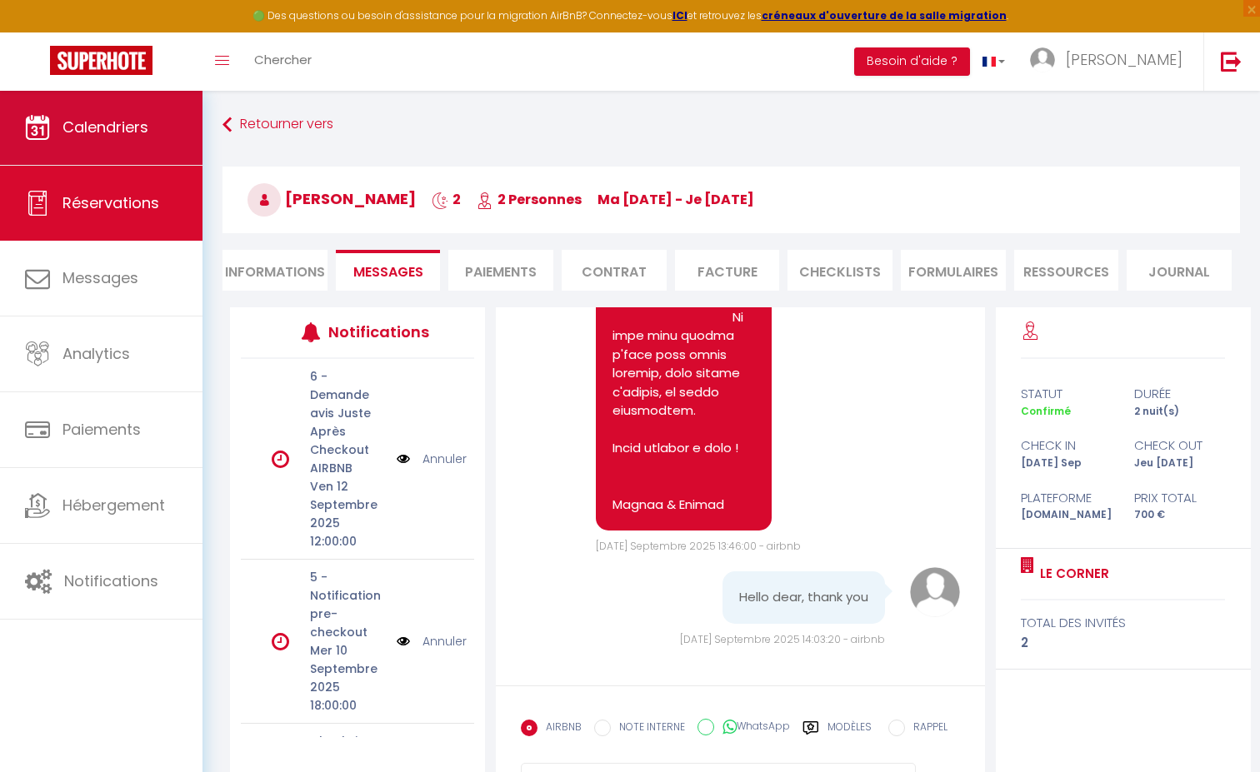
scroll to position [4288, 0]
click at [148, 143] on link "Calendriers" at bounding box center [101, 127] width 202 height 75
